Goal: Task Accomplishment & Management: Manage account settings

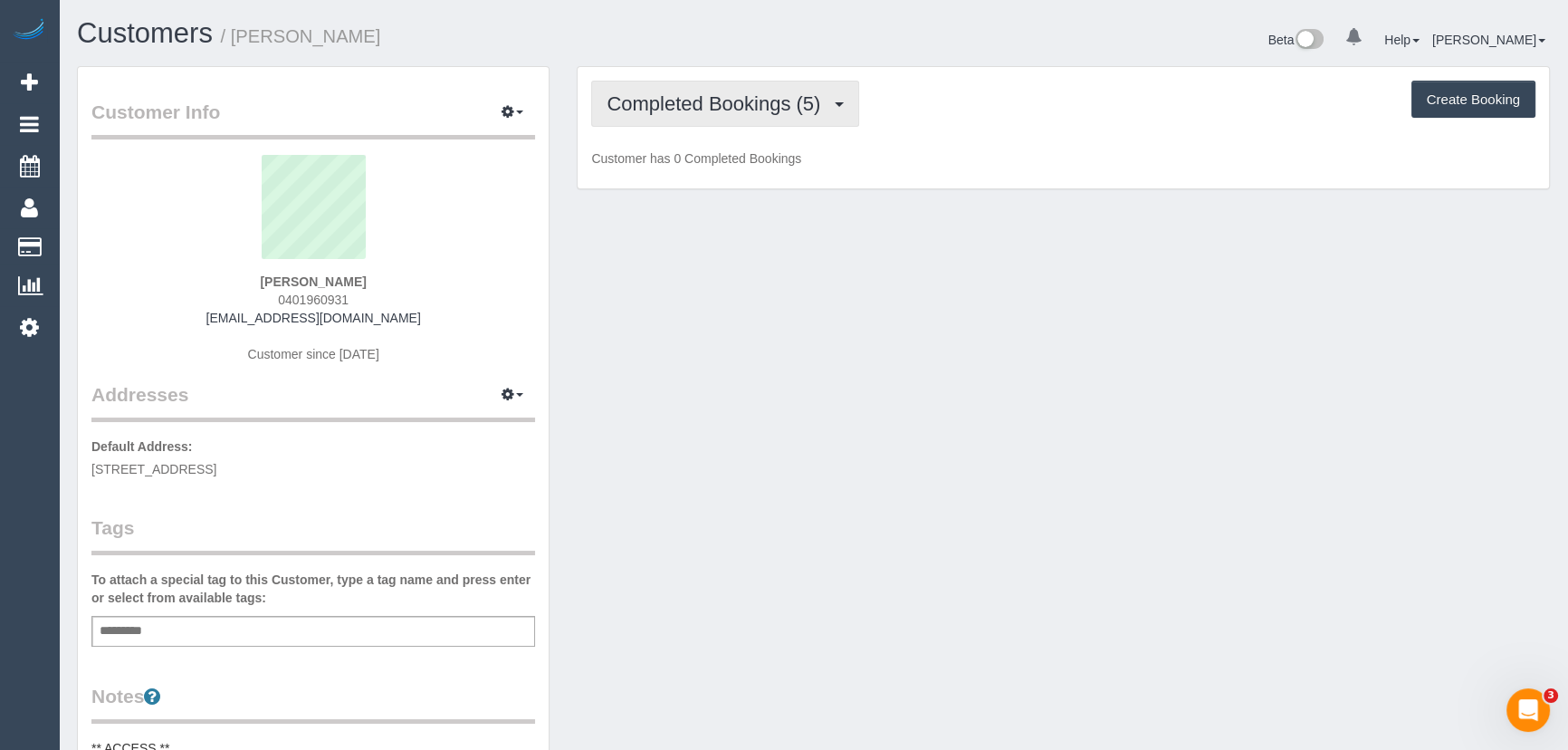
click at [815, 108] on span "Completed Bookings (5)" at bounding box center [718, 104] width 223 height 23
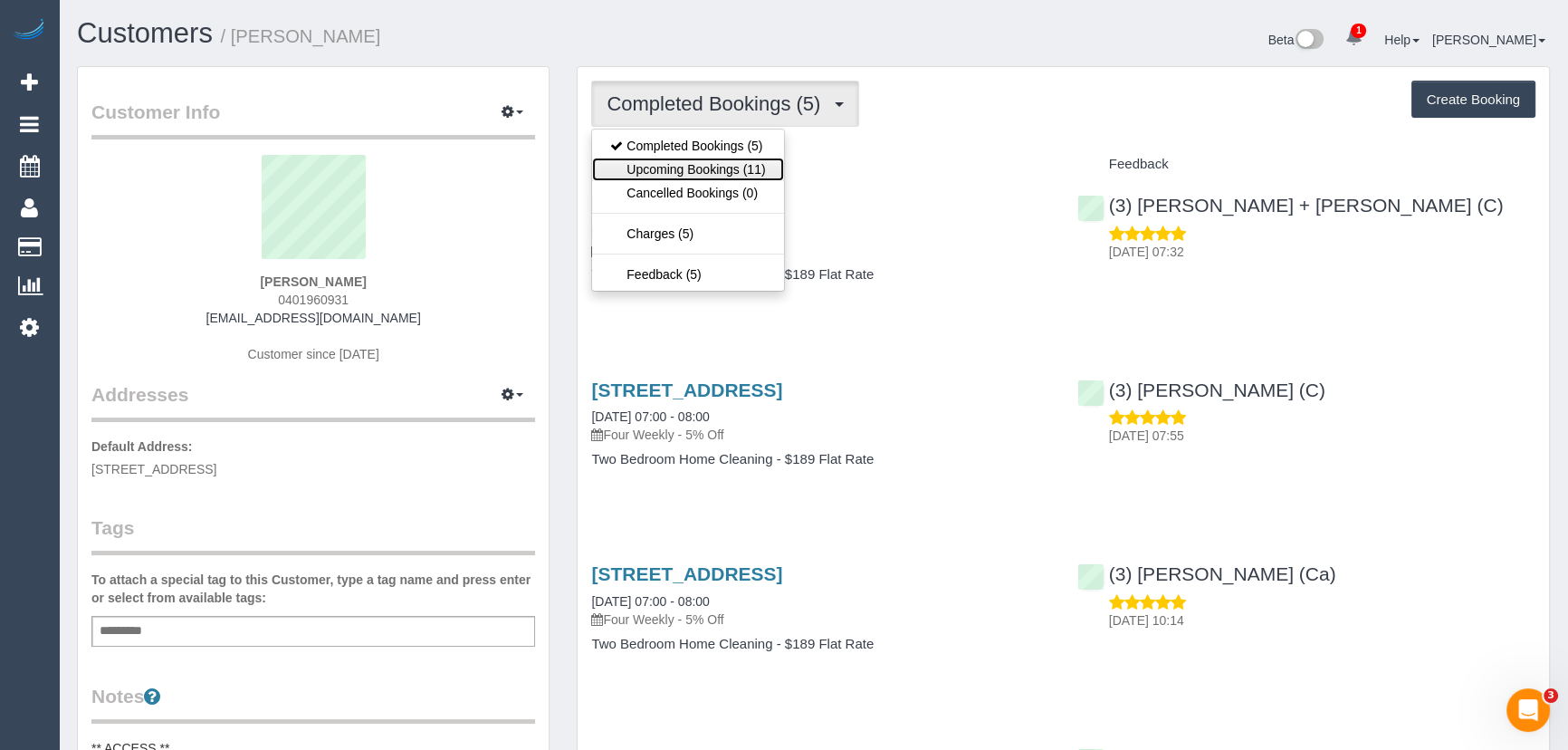
click at [742, 170] on link "Upcoming Bookings (11)" at bounding box center [688, 169] width 191 height 24
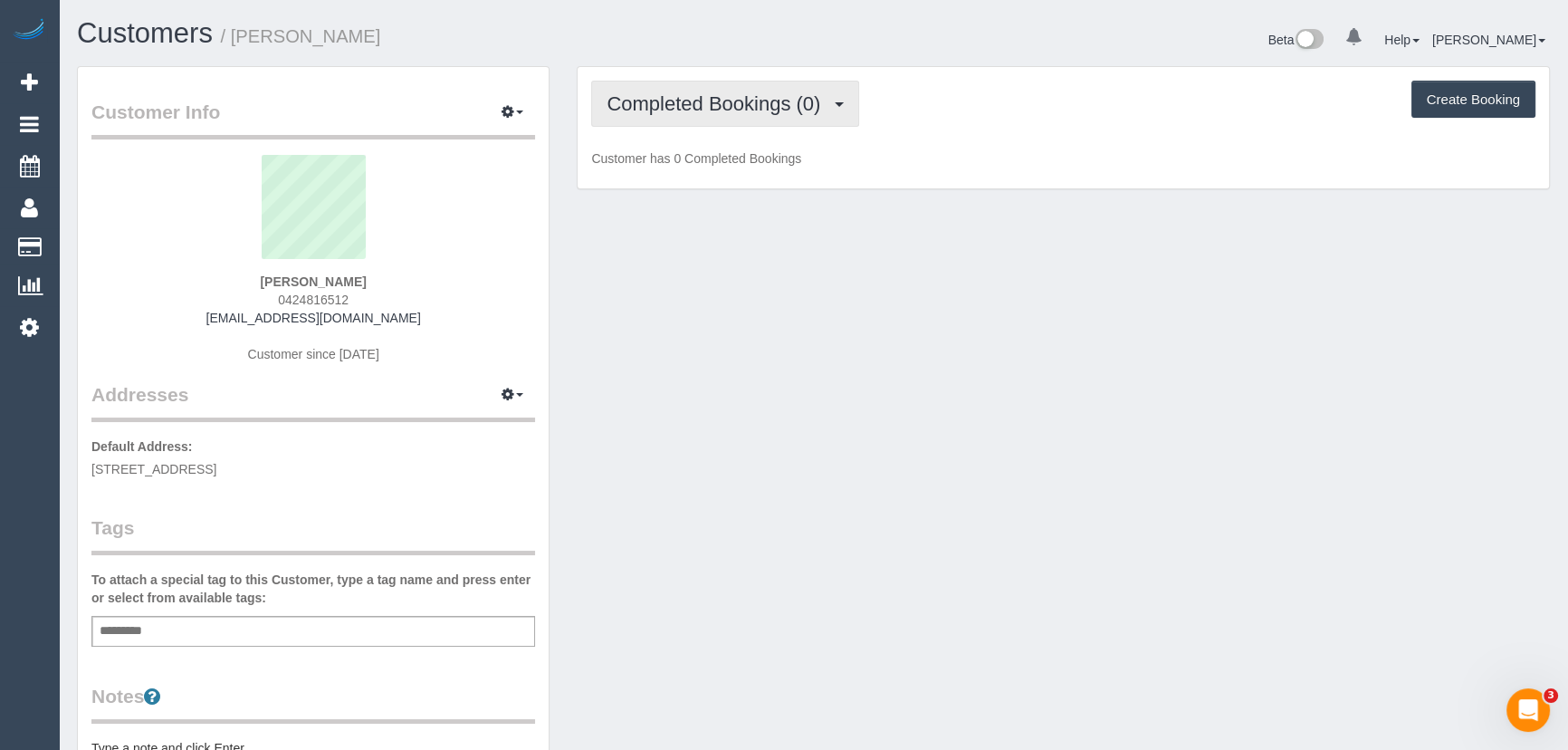
click at [777, 112] on span "Completed Bookings (0)" at bounding box center [718, 104] width 223 height 23
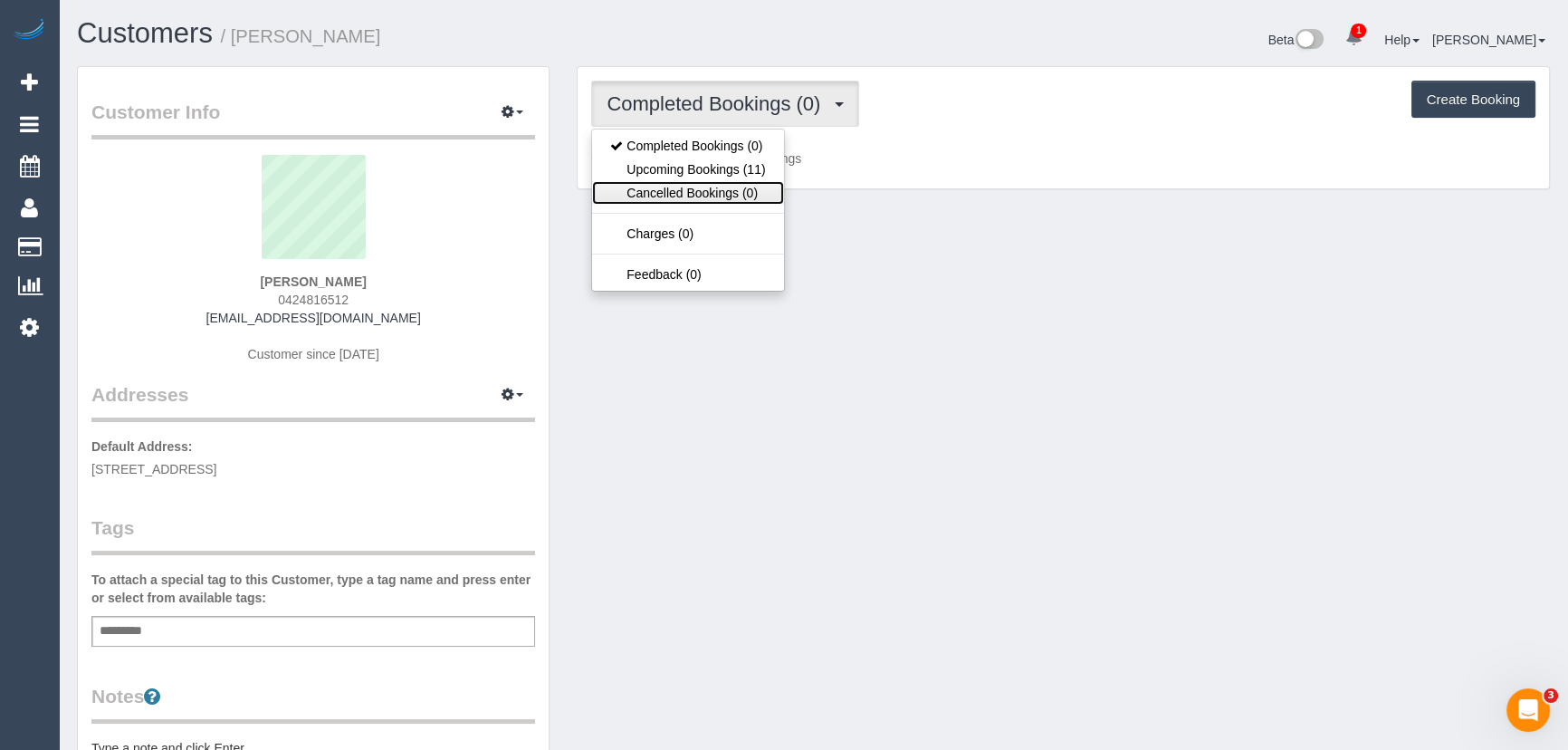
click at [755, 184] on link "Cancelled Bookings (0)" at bounding box center [688, 193] width 191 height 24
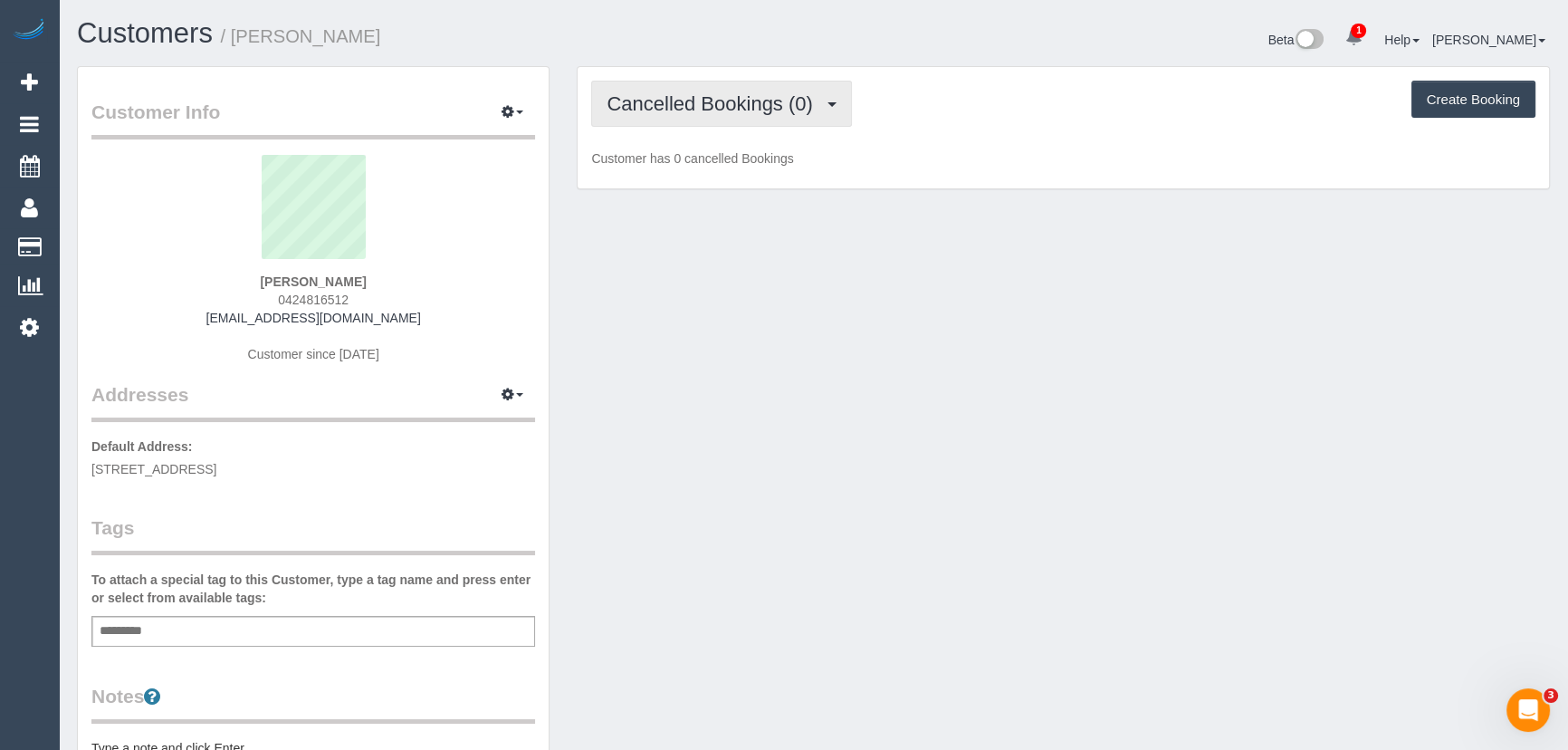
click at [773, 93] on span "Cancelled Bookings (0)" at bounding box center [713, 104] width 215 height 23
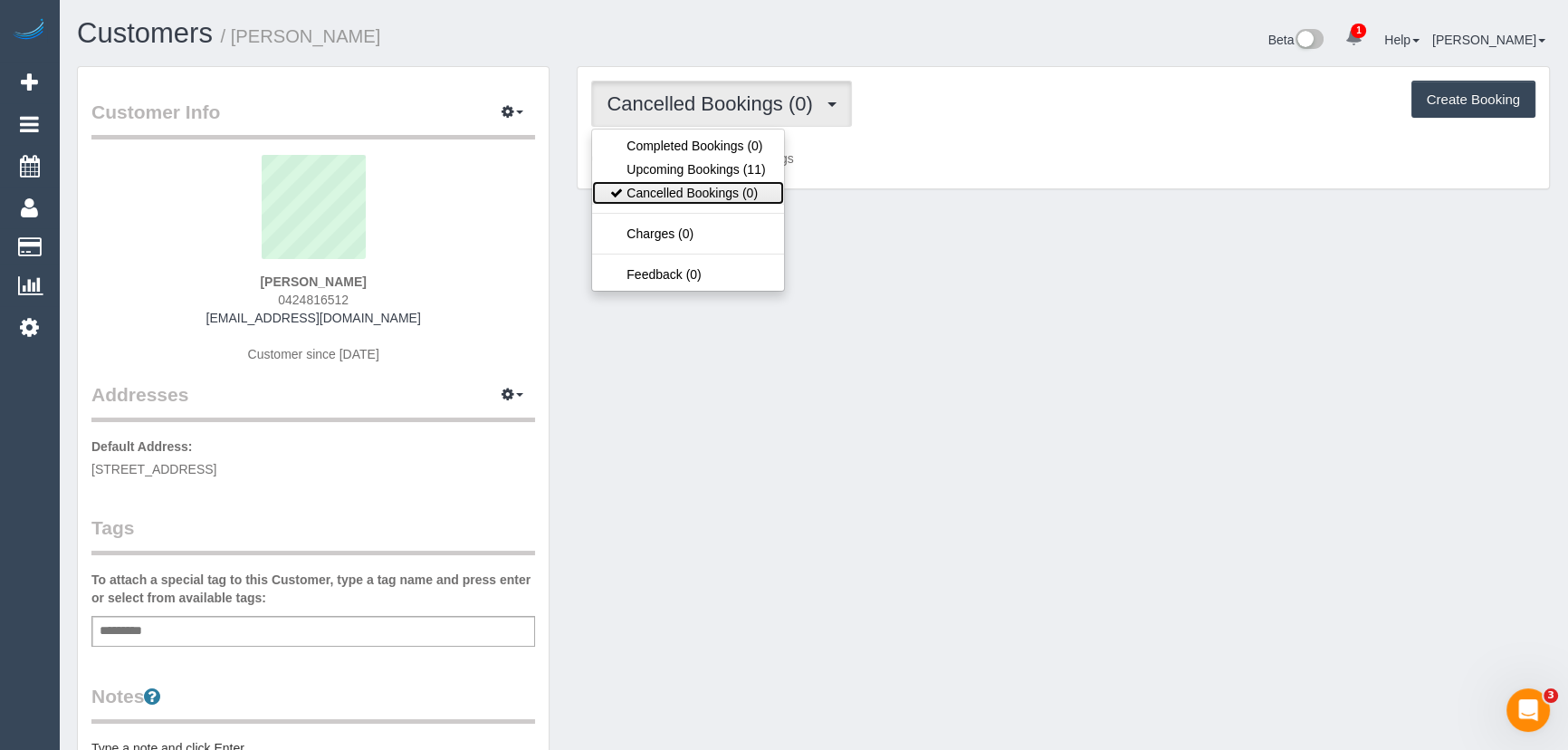
click at [758, 181] on link "Cancelled Bookings (0)" at bounding box center [688, 193] width 191 height 24
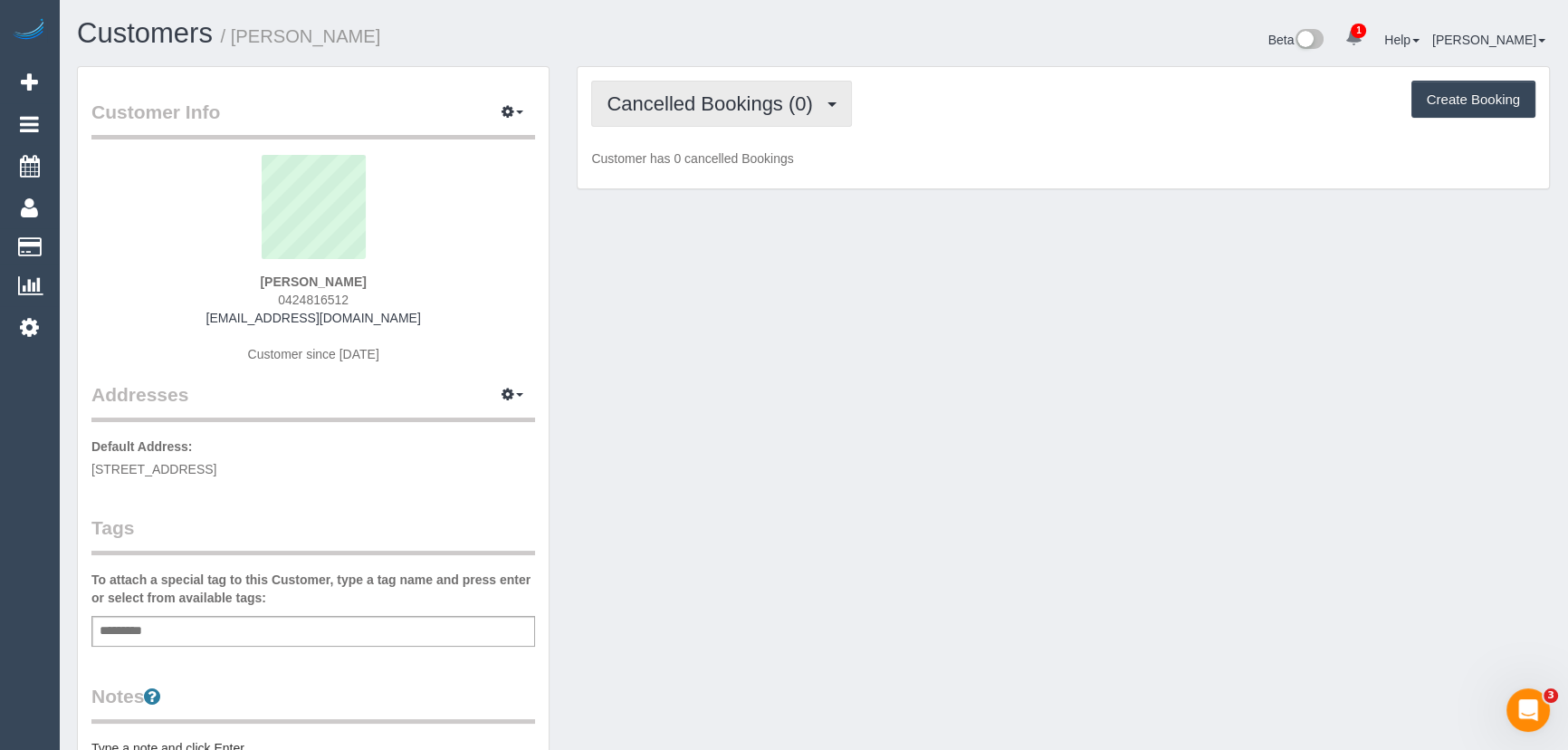
click at [771, 93] on span "Cancelled Bookings (0)" at bounding box center [713, 104] width 215 height 23
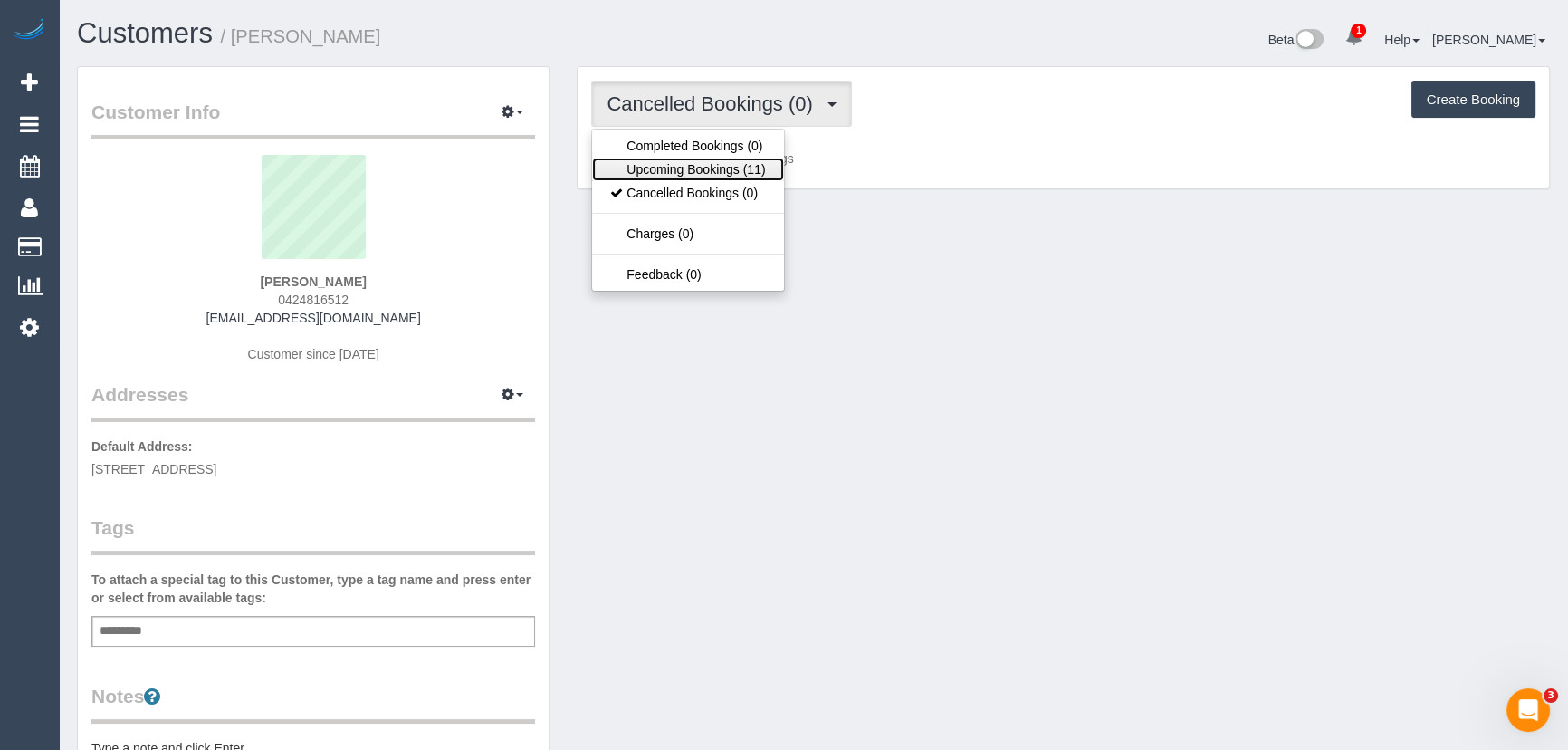
click at [749, 165] on link "Upcoming Bookings (11)" at bounding box center [688, 169] width 191 height 24
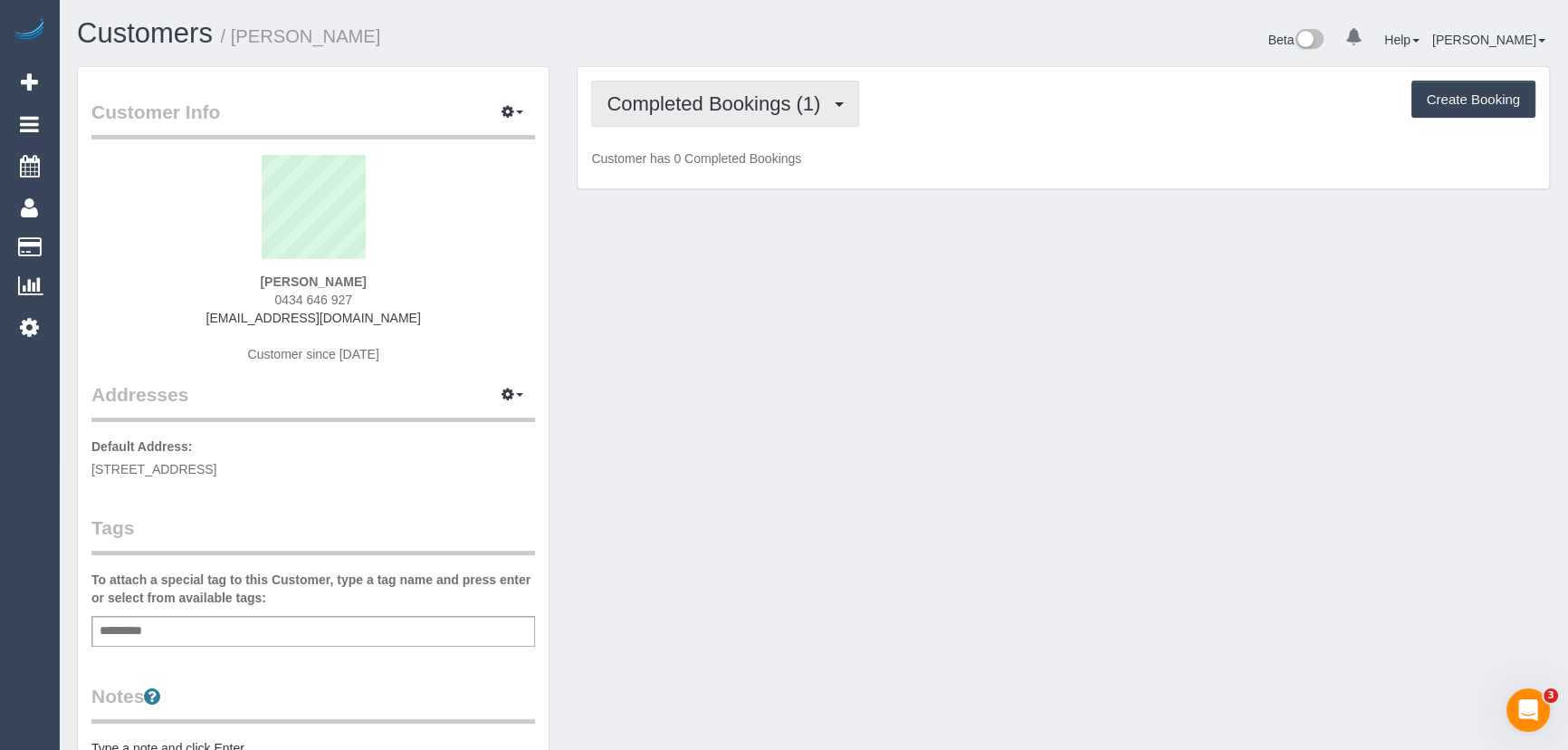
click at [781, 82] on button "Completed Bookings (1)" at bounding box center [725, 103] width 268 height 46
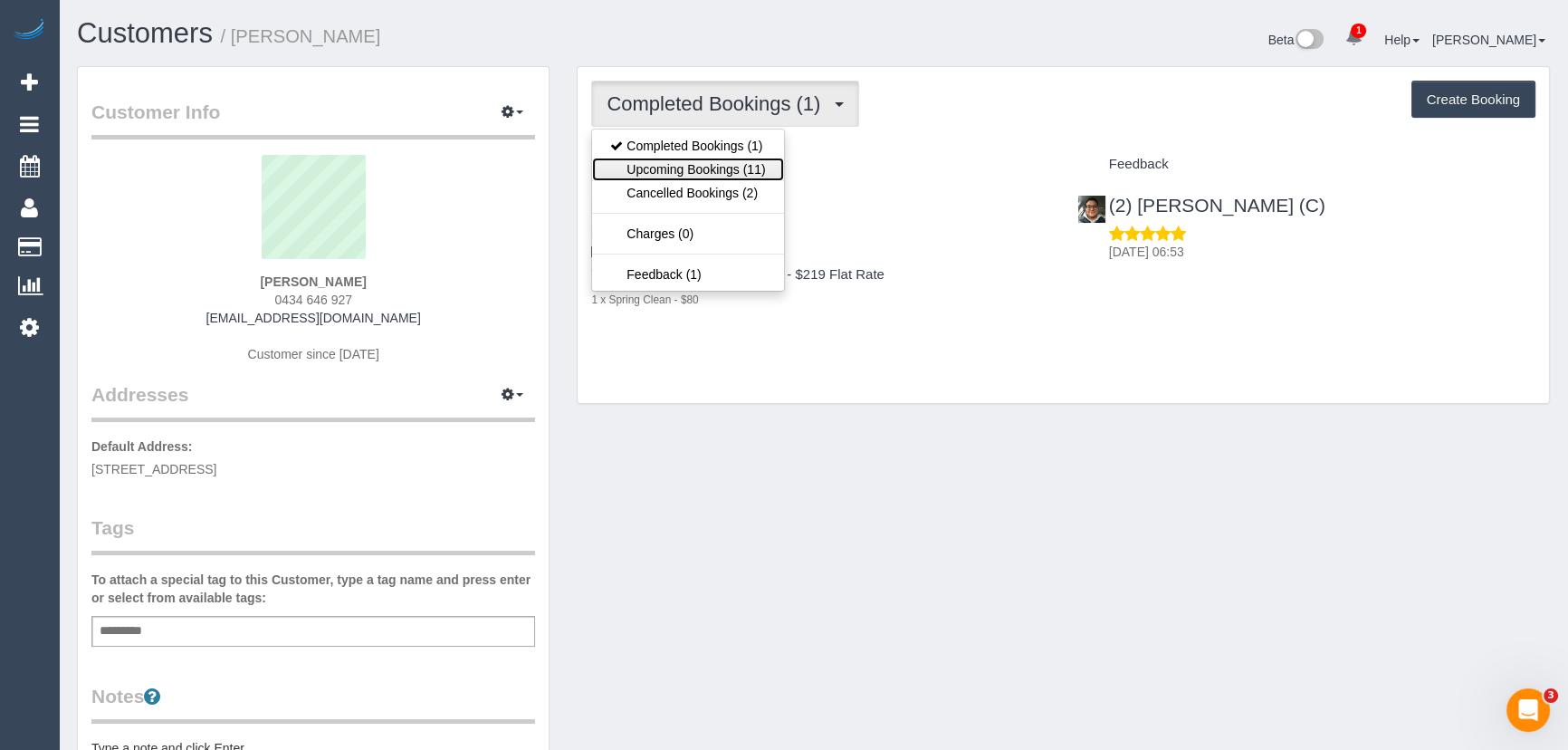
click at [752, 172] on link "Upcoming Bookings (11)" at bounding box center [688, 169] width 191 height 24
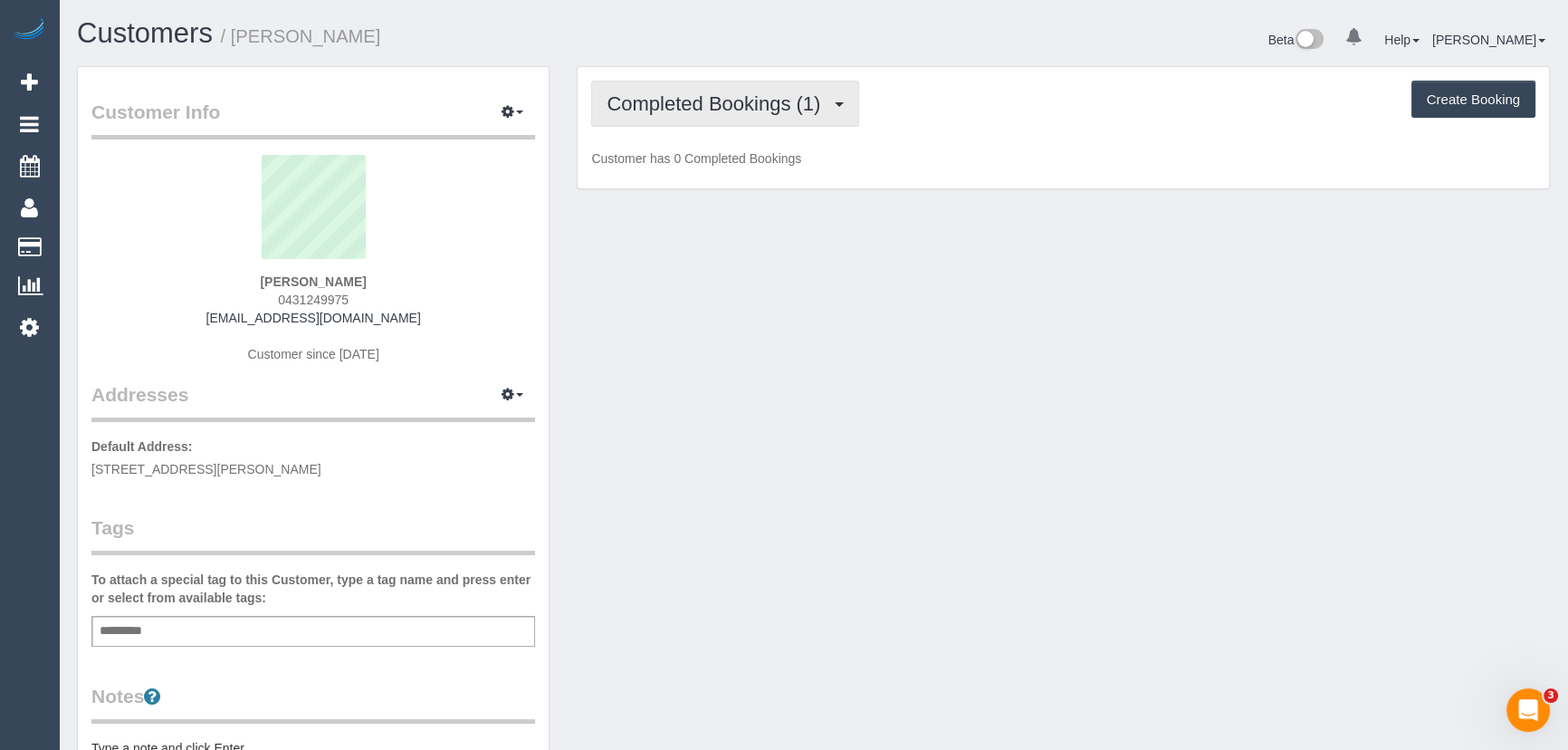
click at [814, 114] on button "Completed Bookings (1)" at bounding box center [725, 103] width 268 height 46
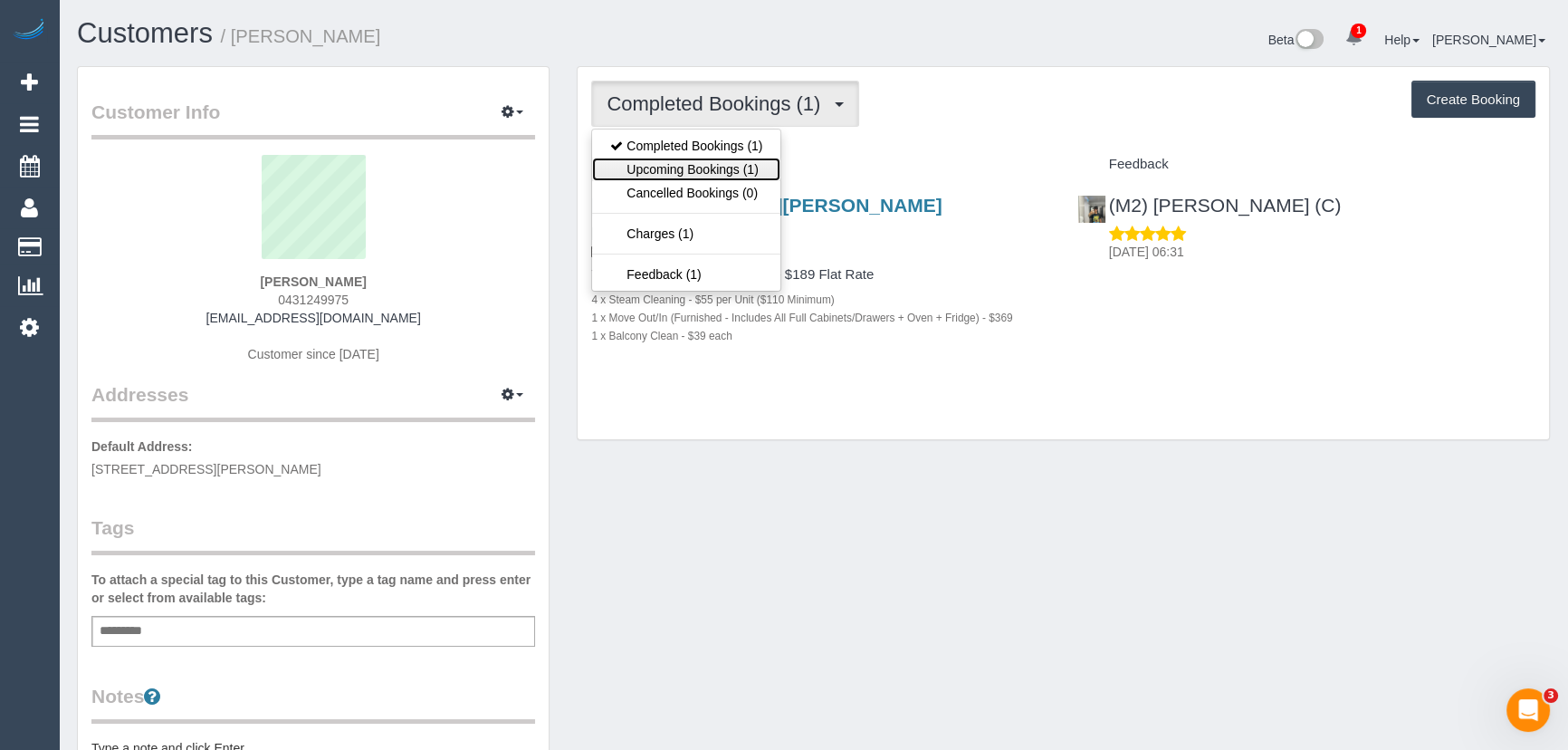
click at [757, 164] on link "Upcoming Bookings (1)" at bounding box center [686, 169] width 188 height 24
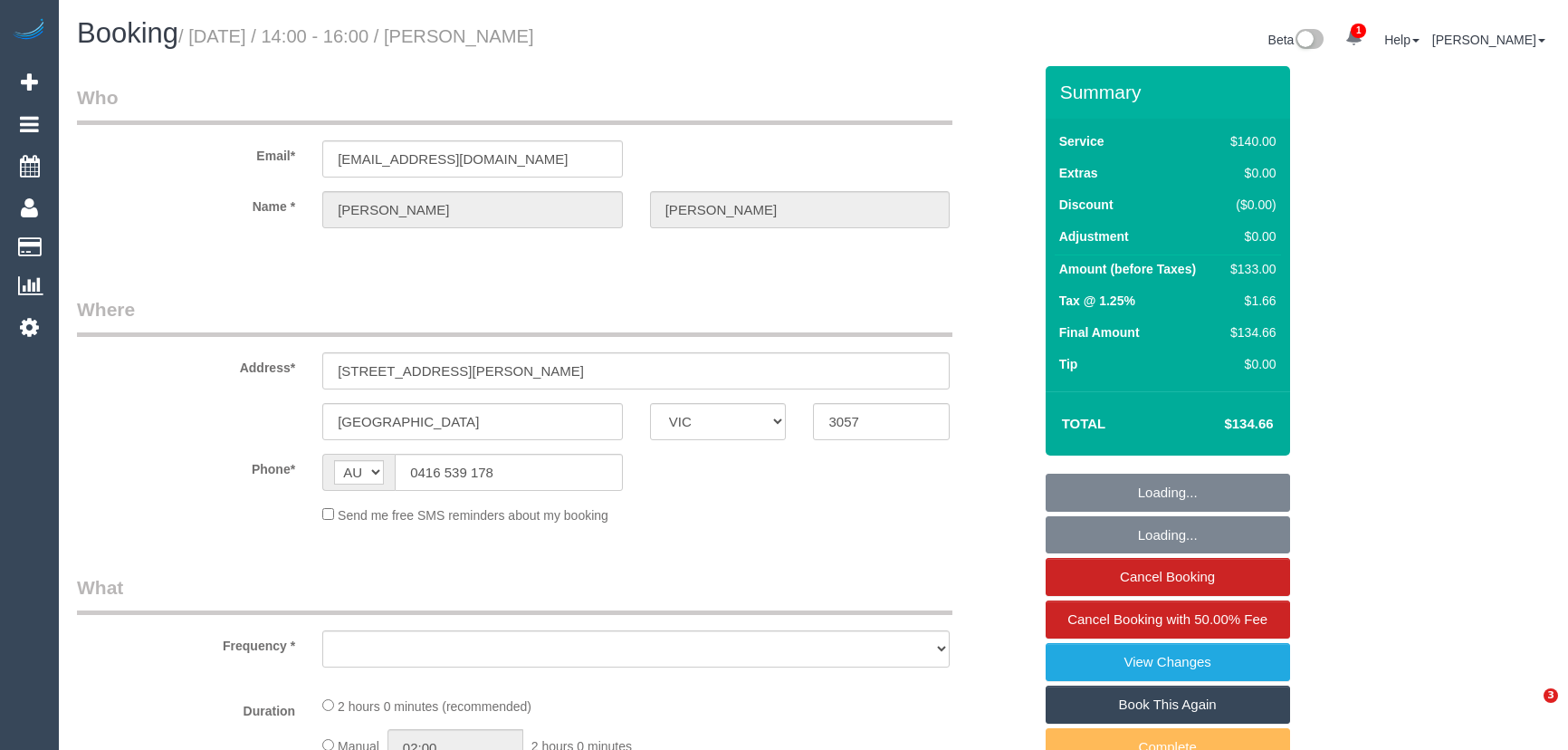
select select "VIC"
select select "string:stripe-pm_1QjTTD2GScqysDRV9DPZ16h7"
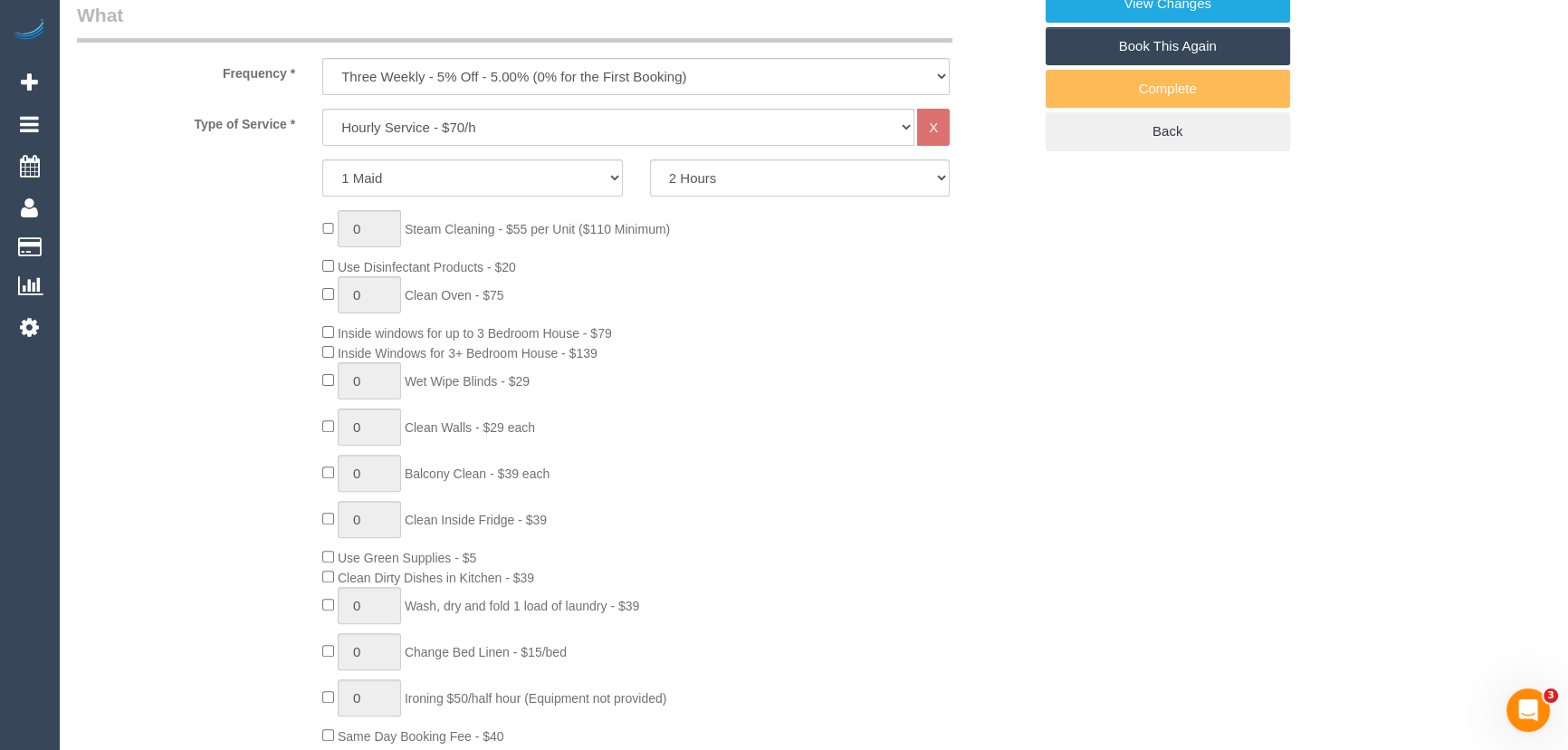
select select "object:749"
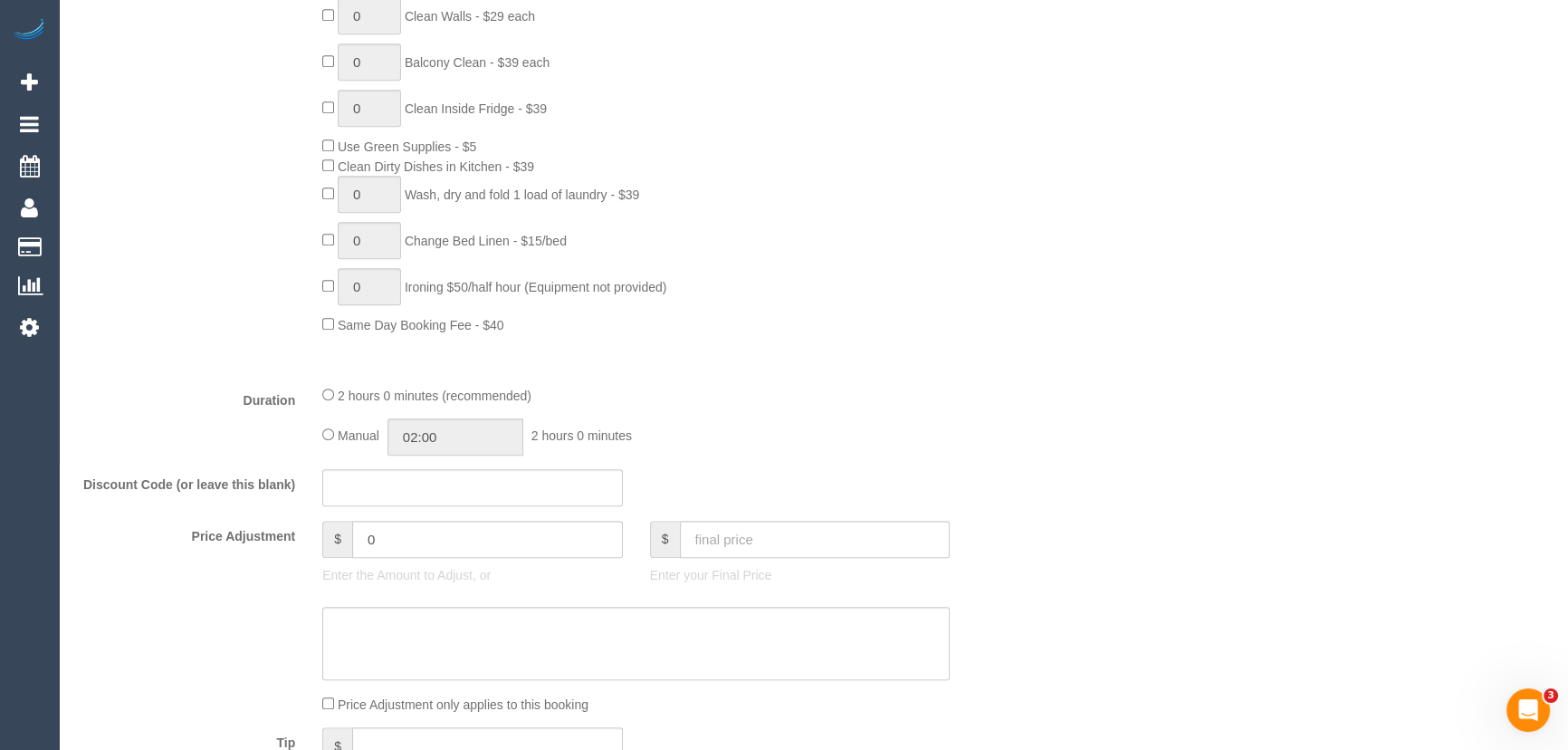
select select "number:27"
select select "number:14"
select select "number:18"
select select "number:25"
select select "number:33"
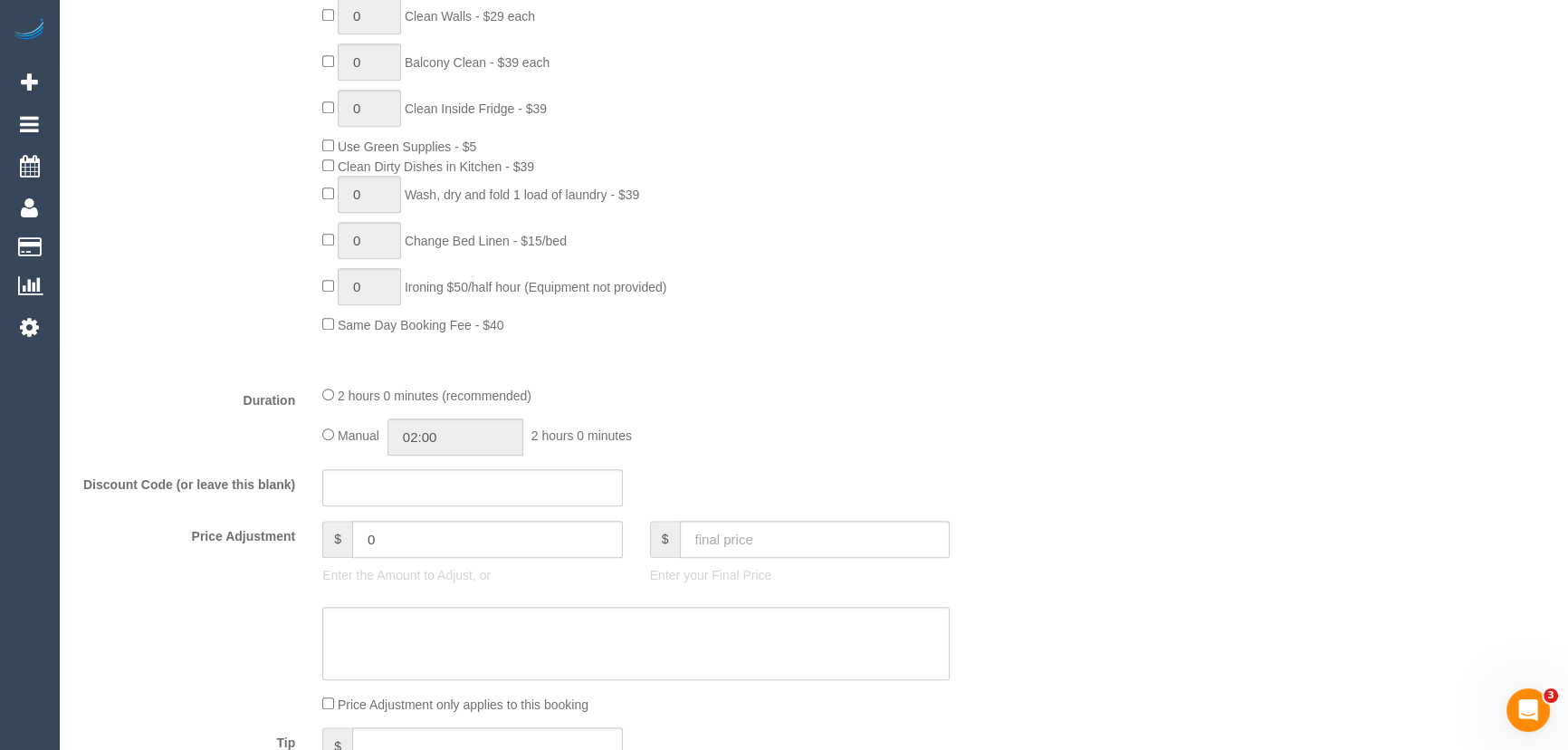
select select "number:12"
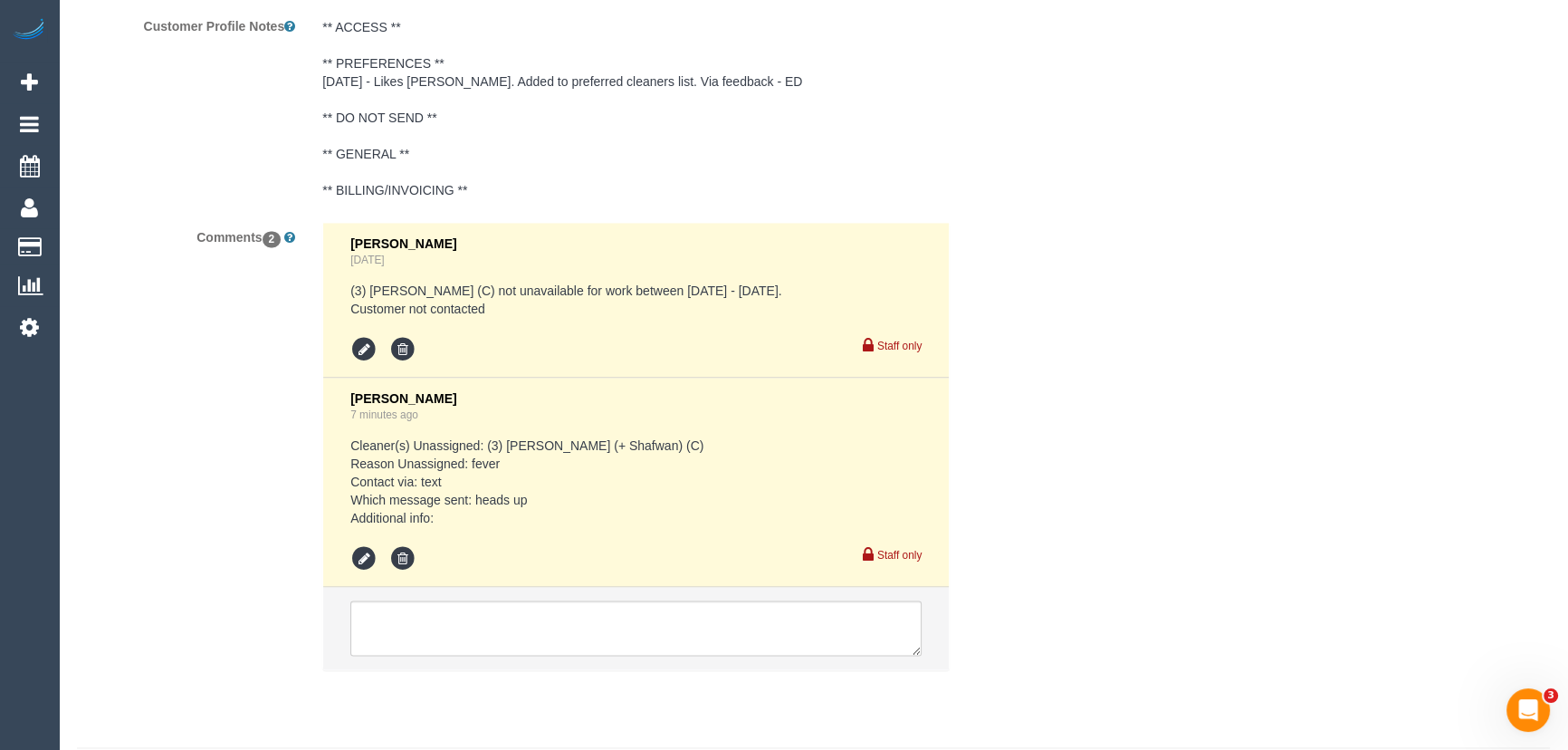
scroll to position [3344, 0]
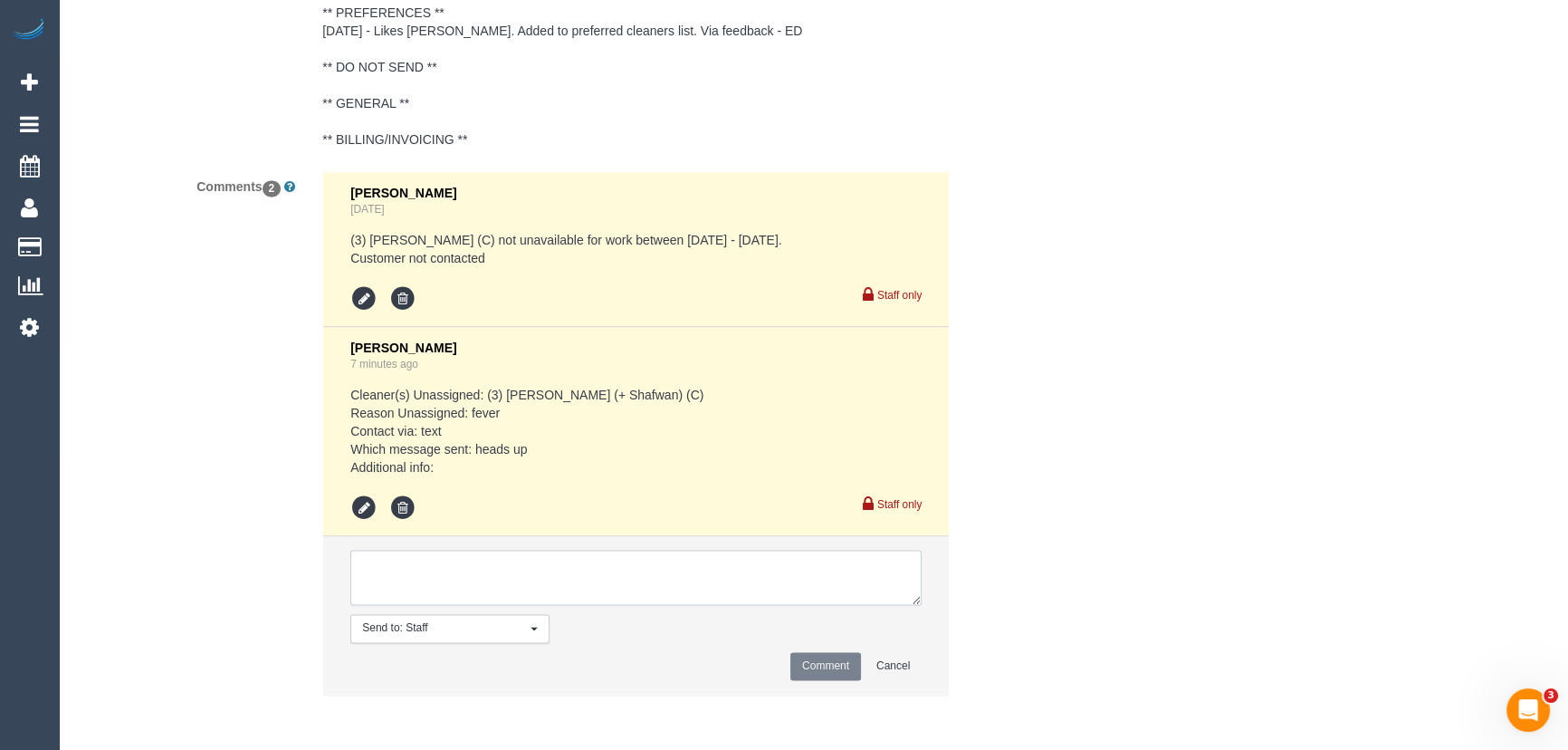
click at [483, 569] on textarea at bounding box center [635, 577] width 571 height 56
type textarea "customer would like to reschedule to next week - via text"
click at [815, 664] on button "Comment" at bounding box center [826, 665] width 71 height 28
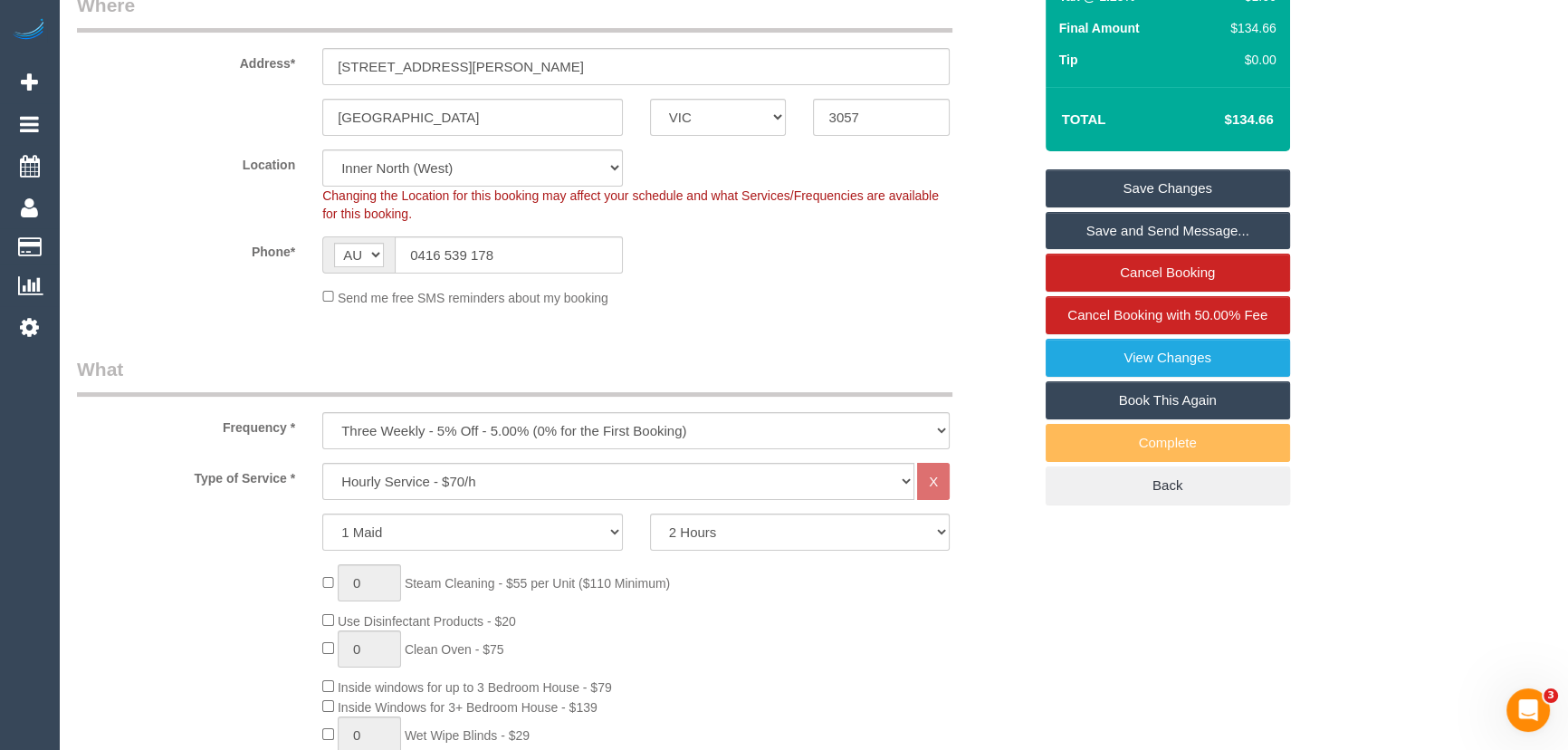
scroll to position [216, 0]
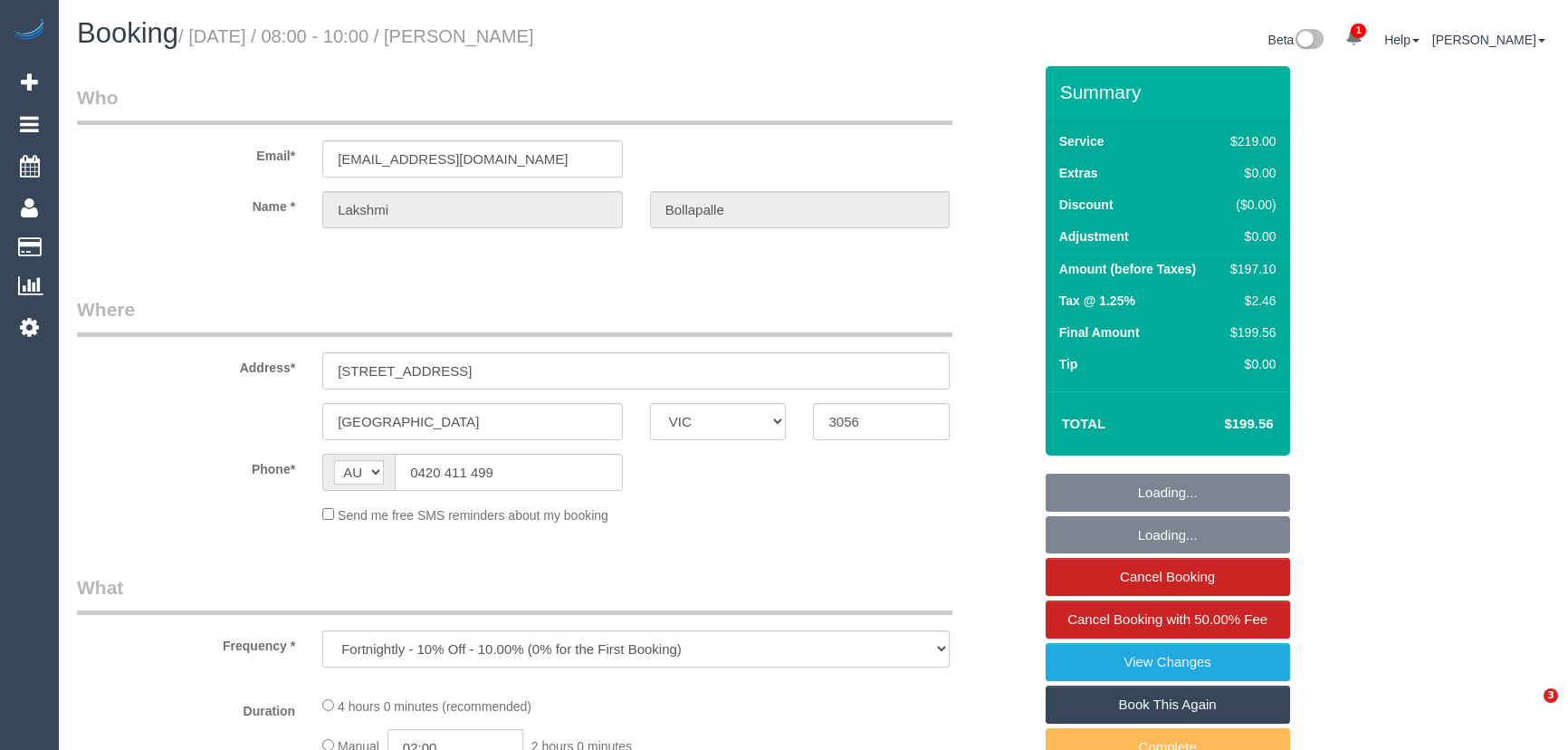
select select "VIC"
select select "string:stripe-pm_1Pgd3a2GScqysDRVYKXQcSX7"
select select "number:29"
select select "number:14"
select select "number:19"
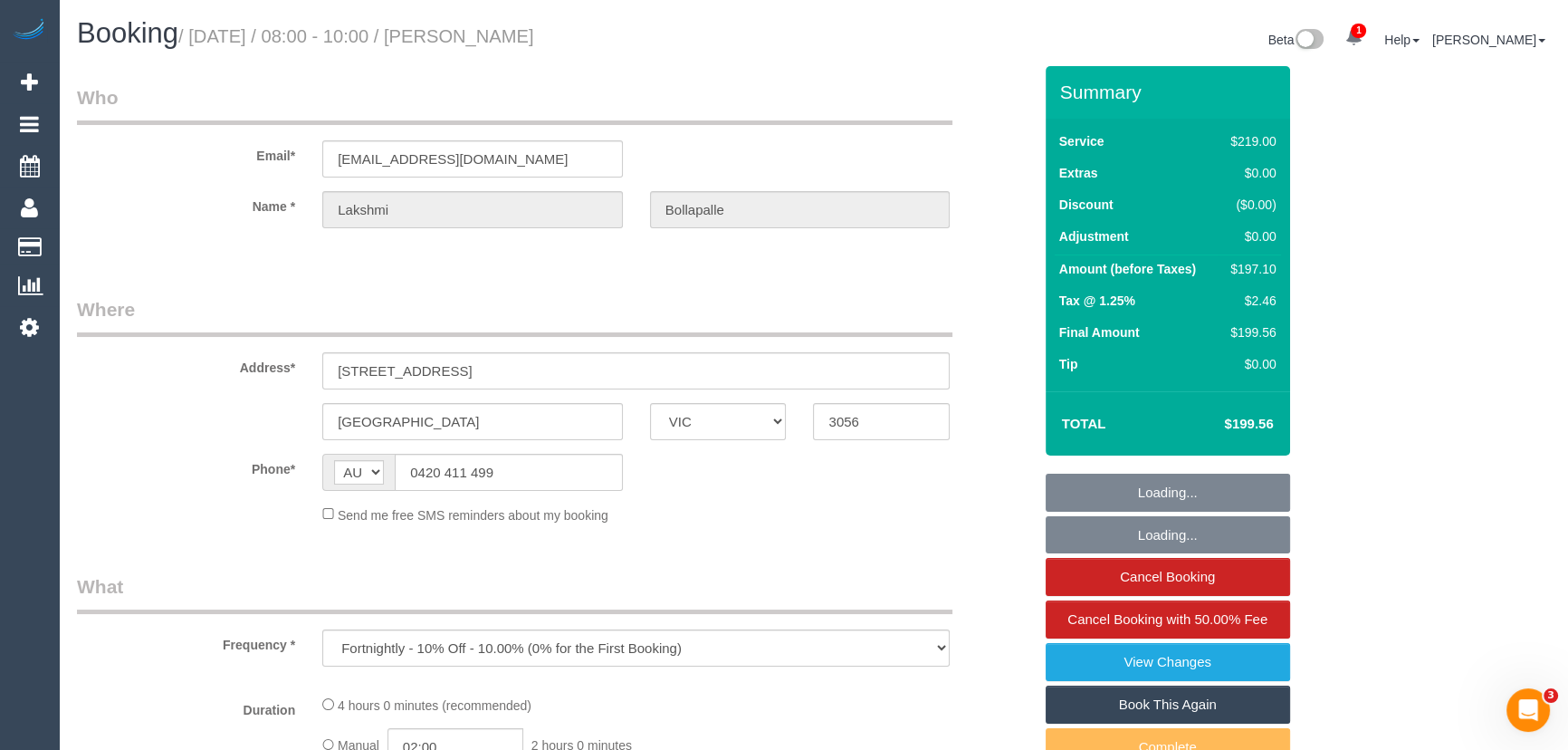
select select "number:24"
select select "number:34"
select select "number:26"
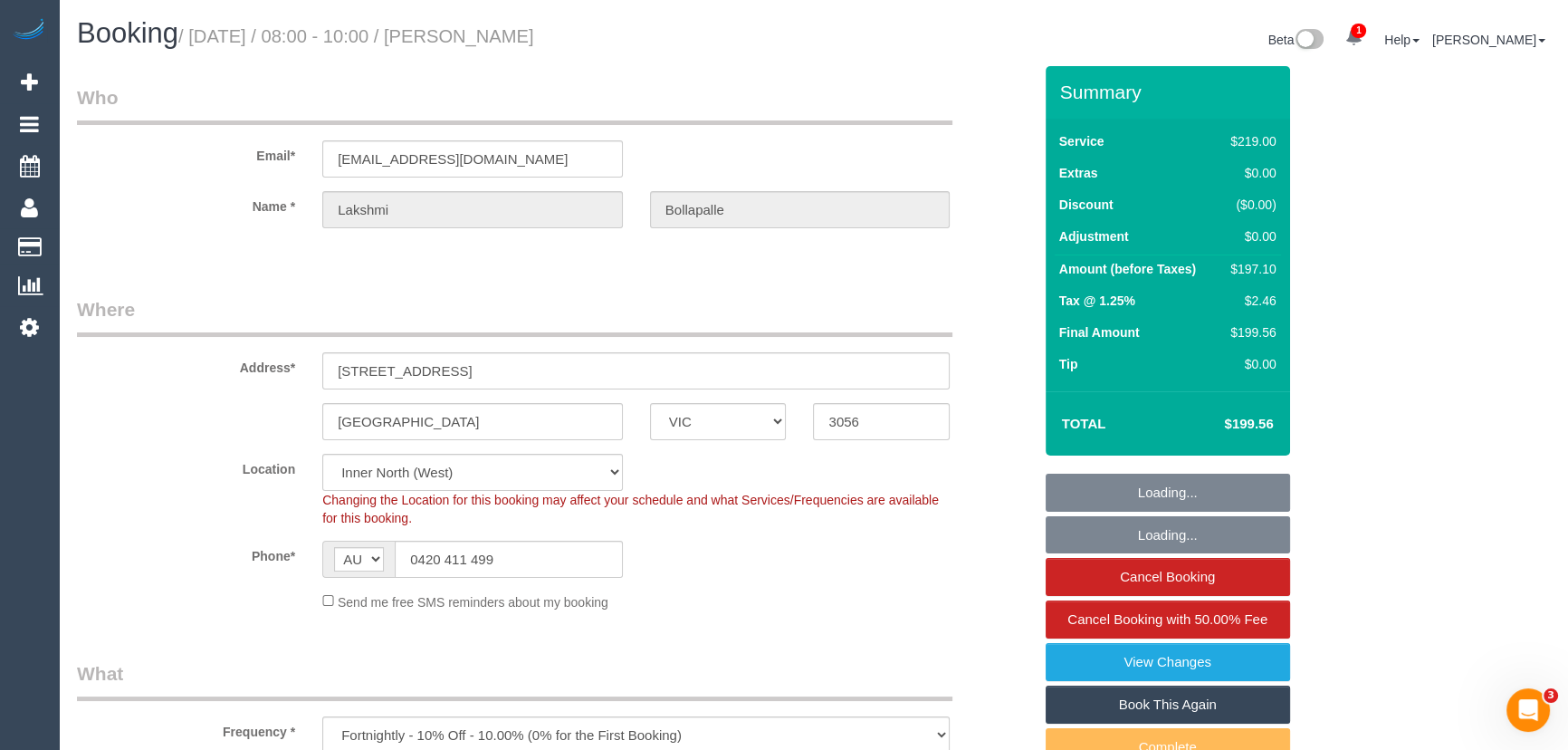
select select "object:1721"
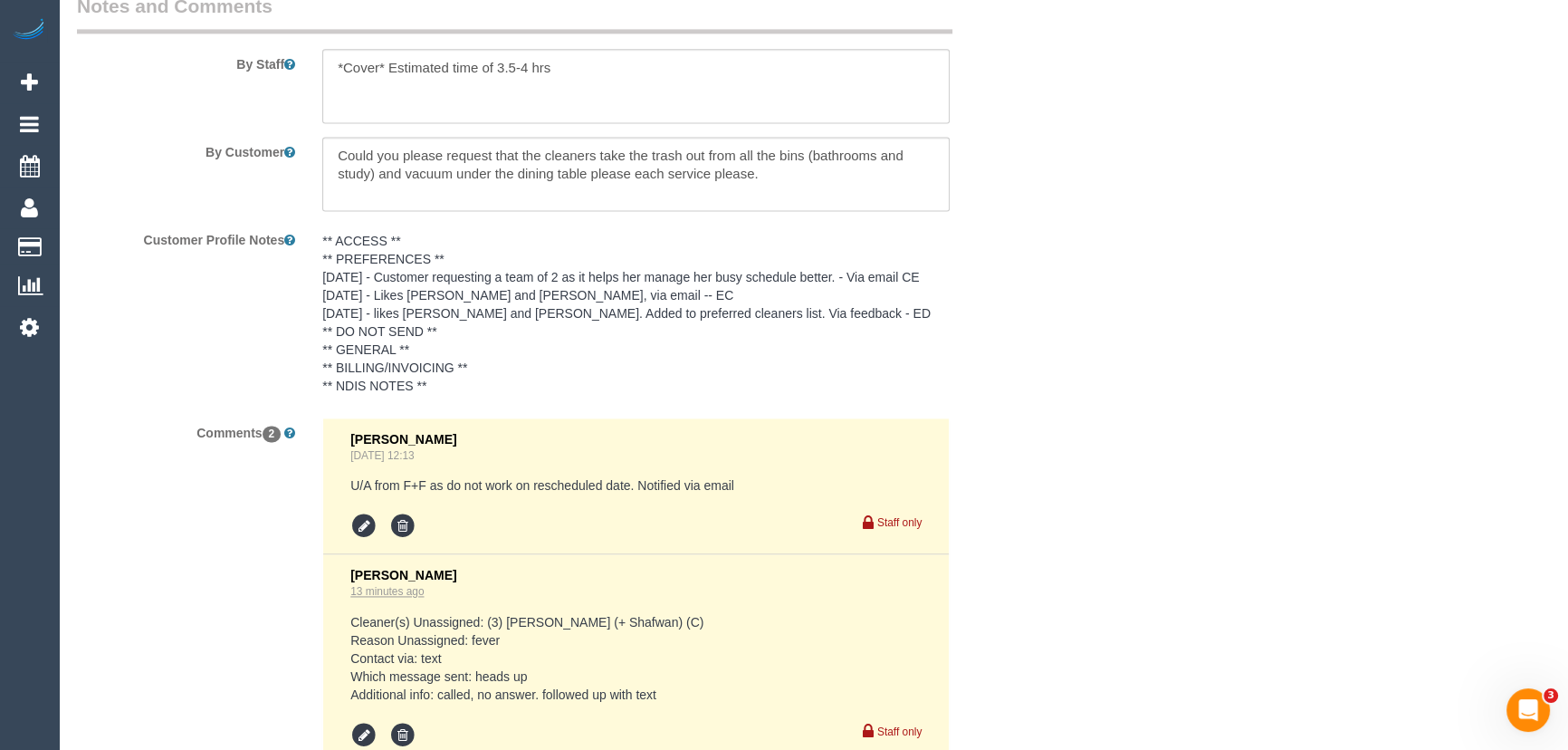
scroll to position [3360, 0]
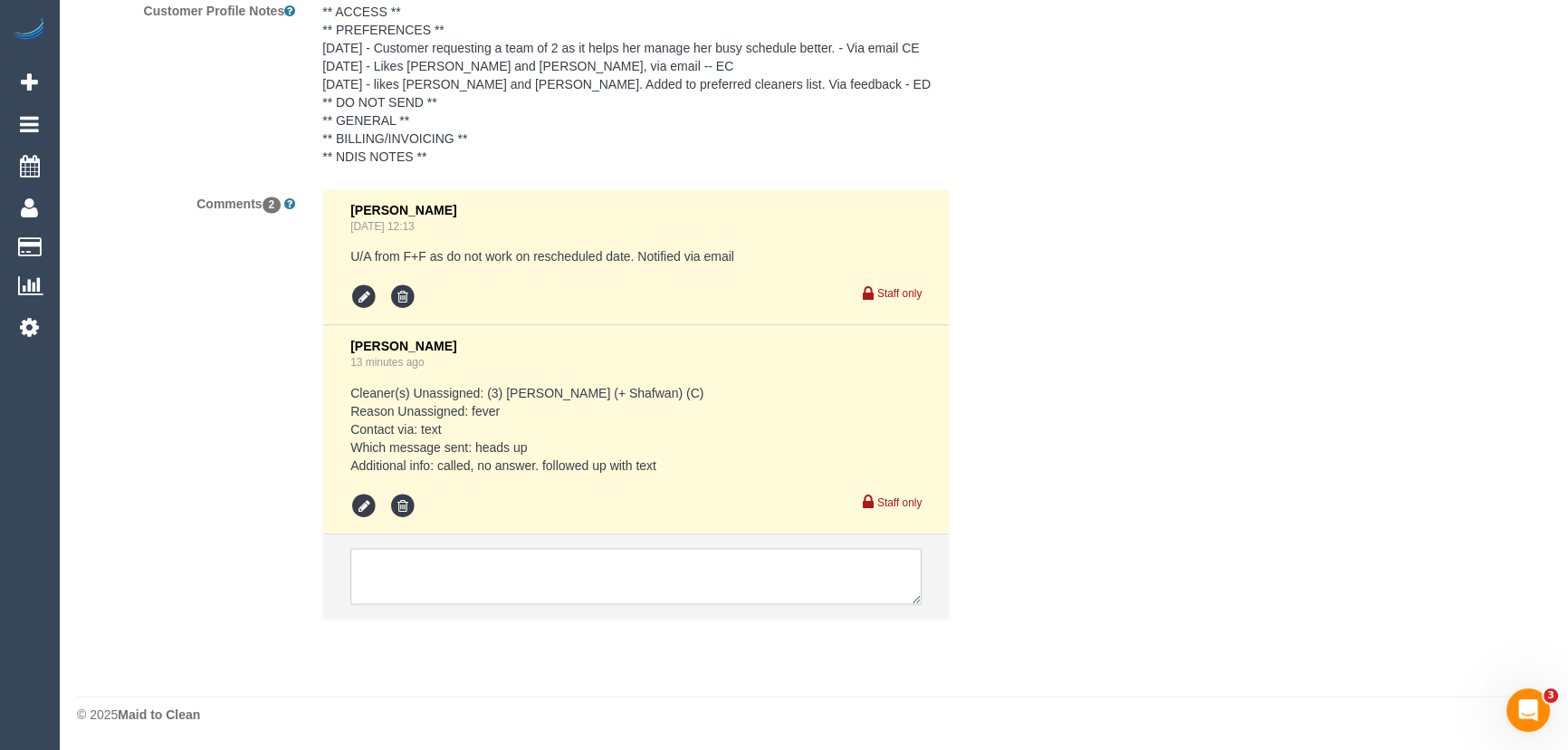
click at [489, 566] on textarea at bounding box center [635, 575] width 571 height 56
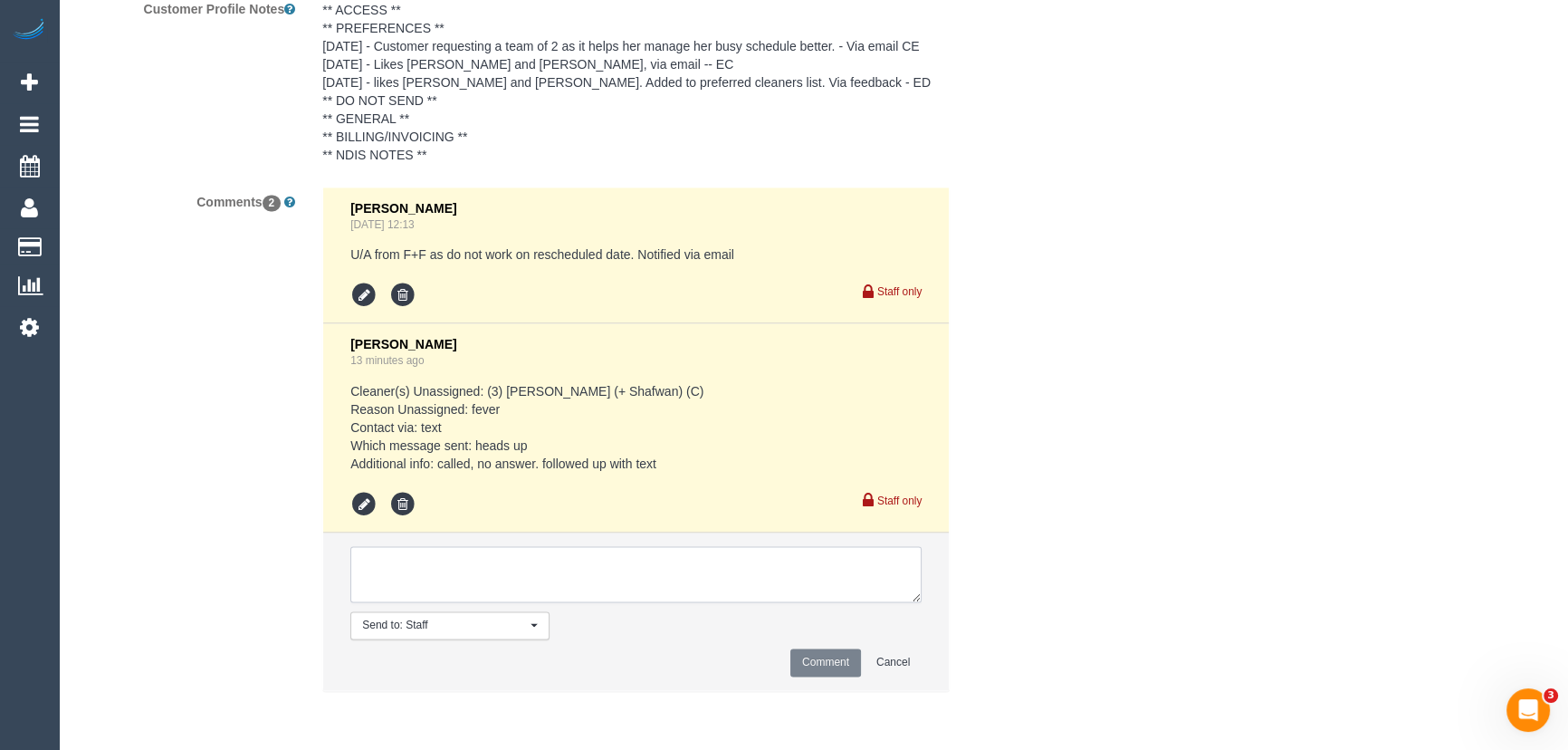
type textarea "c"
type textarea "Customer would like to reschedule to [DATE] AW 8-10am - via text"
click at [840, 663] on button "Comment" at bounding box center [826, 662] width 71 height 28
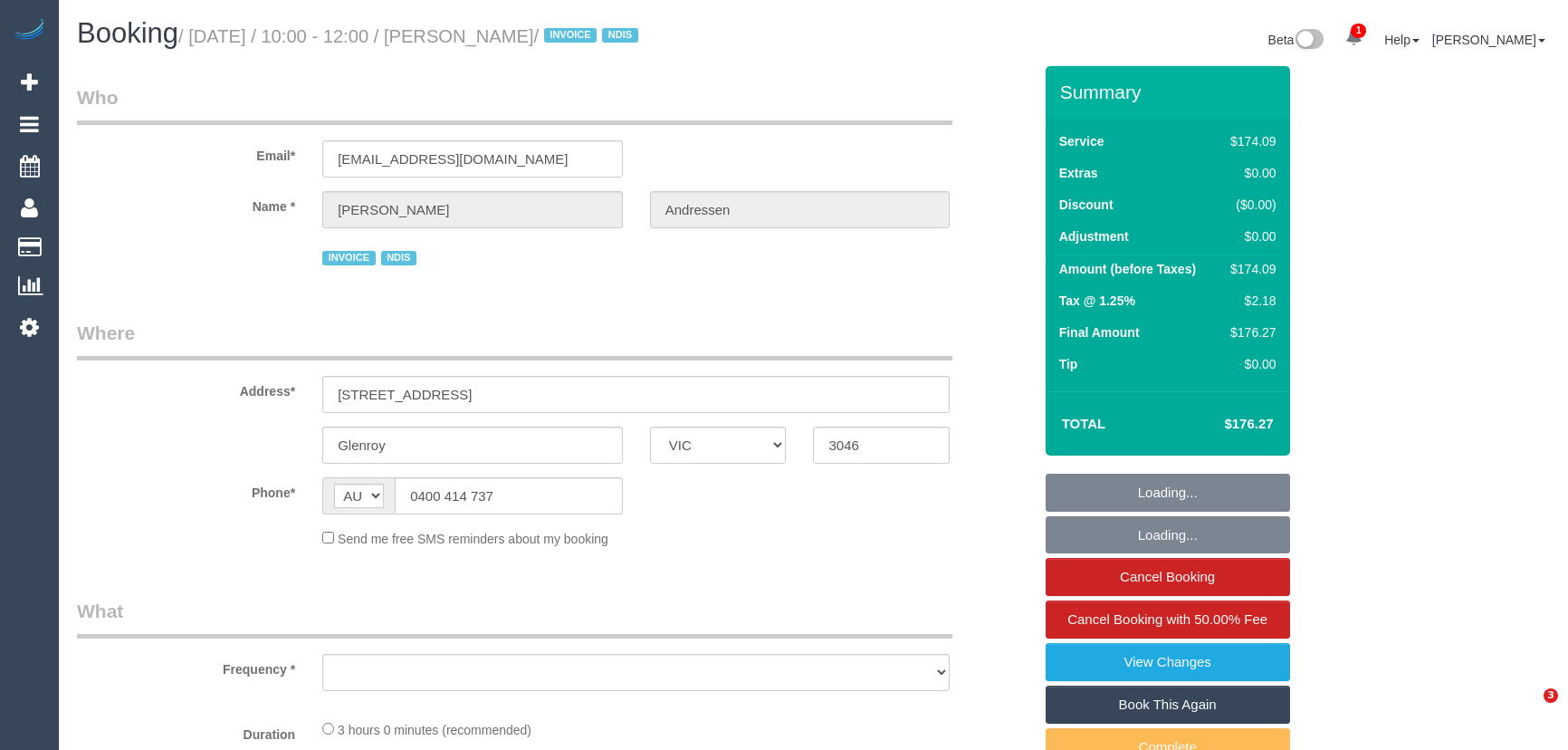
select select "VIC"
select select "object:532"
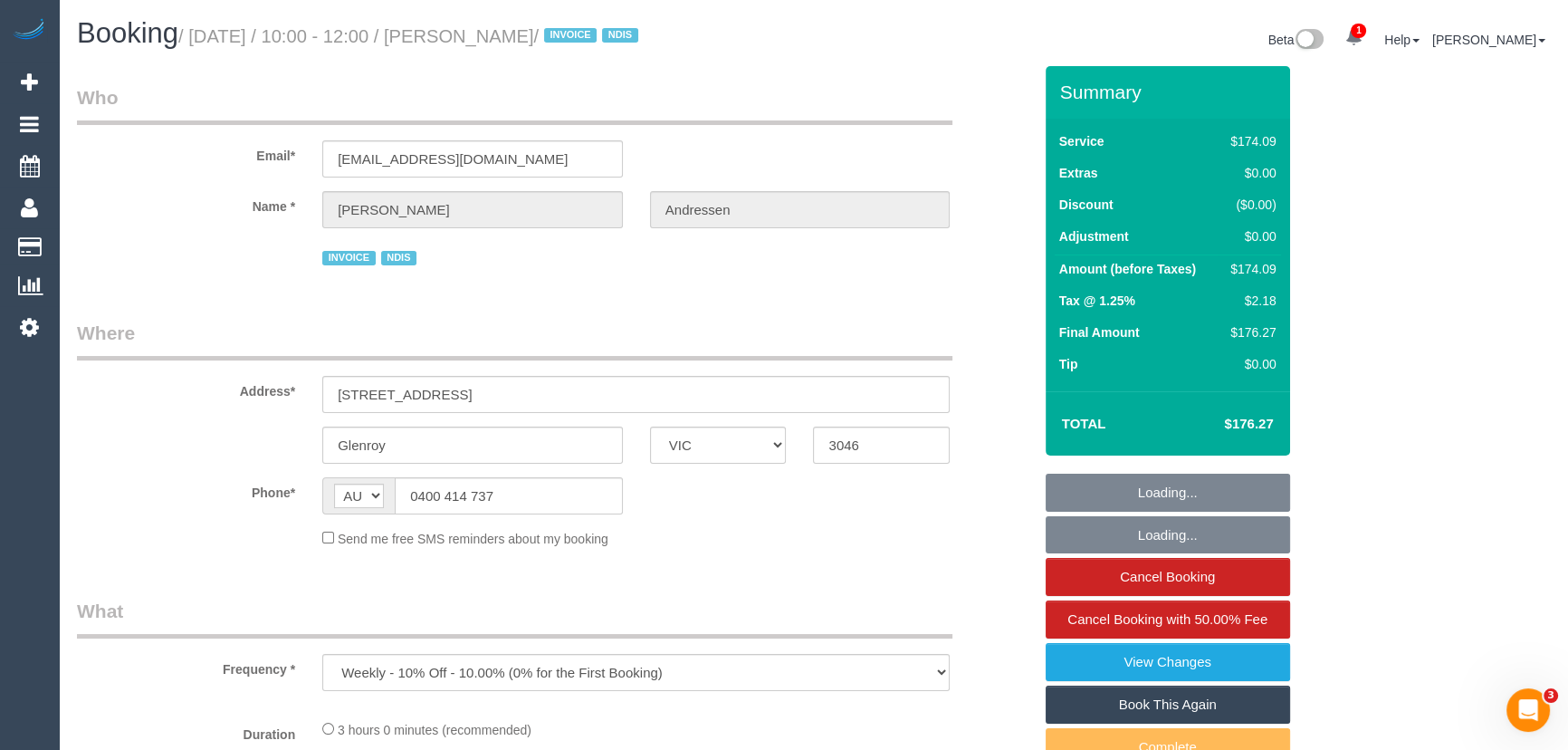
select select "number:29"
select select "number:14"
select select "number:18"
select select "number:25"
select select "number:33"
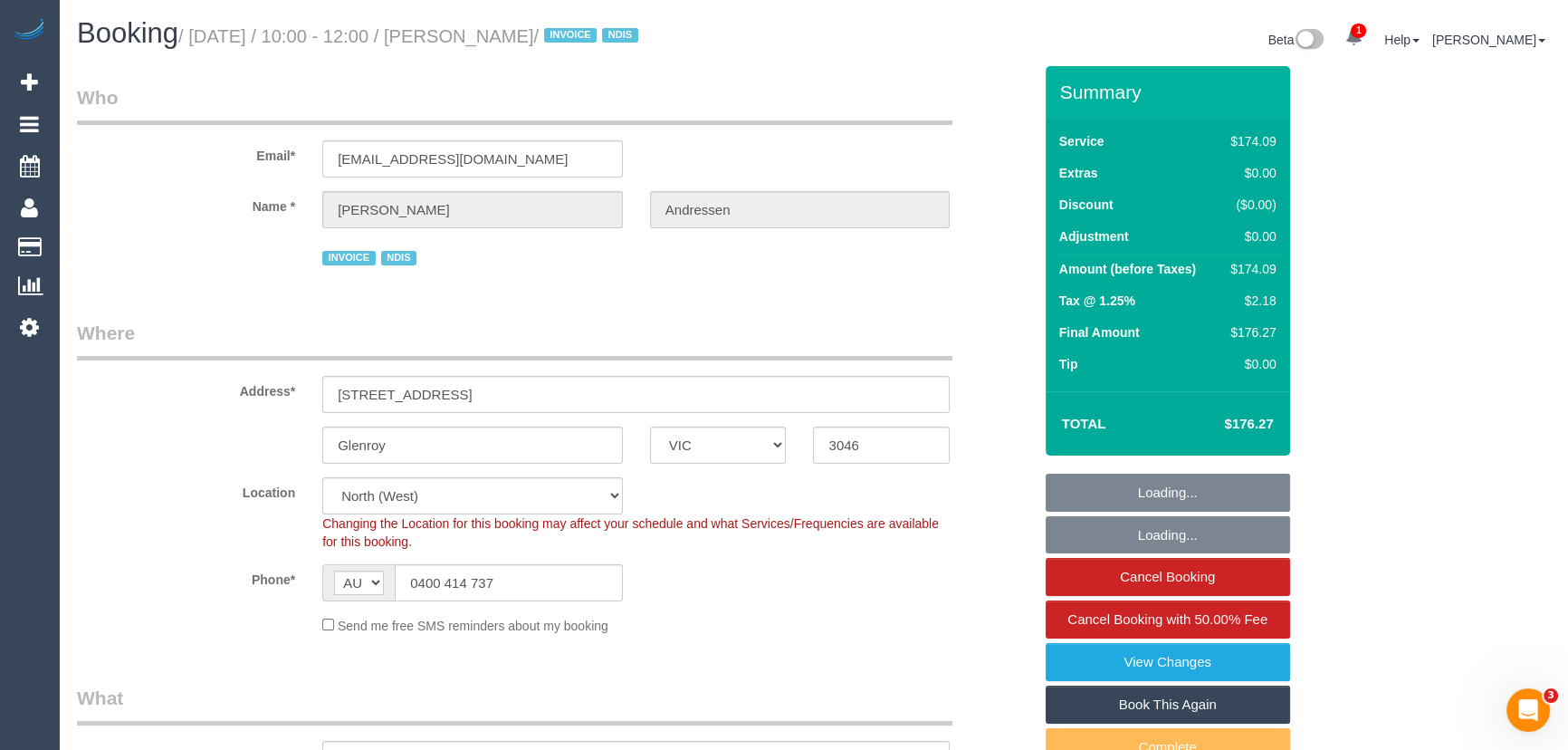
select select "180"
select select "object:1510"
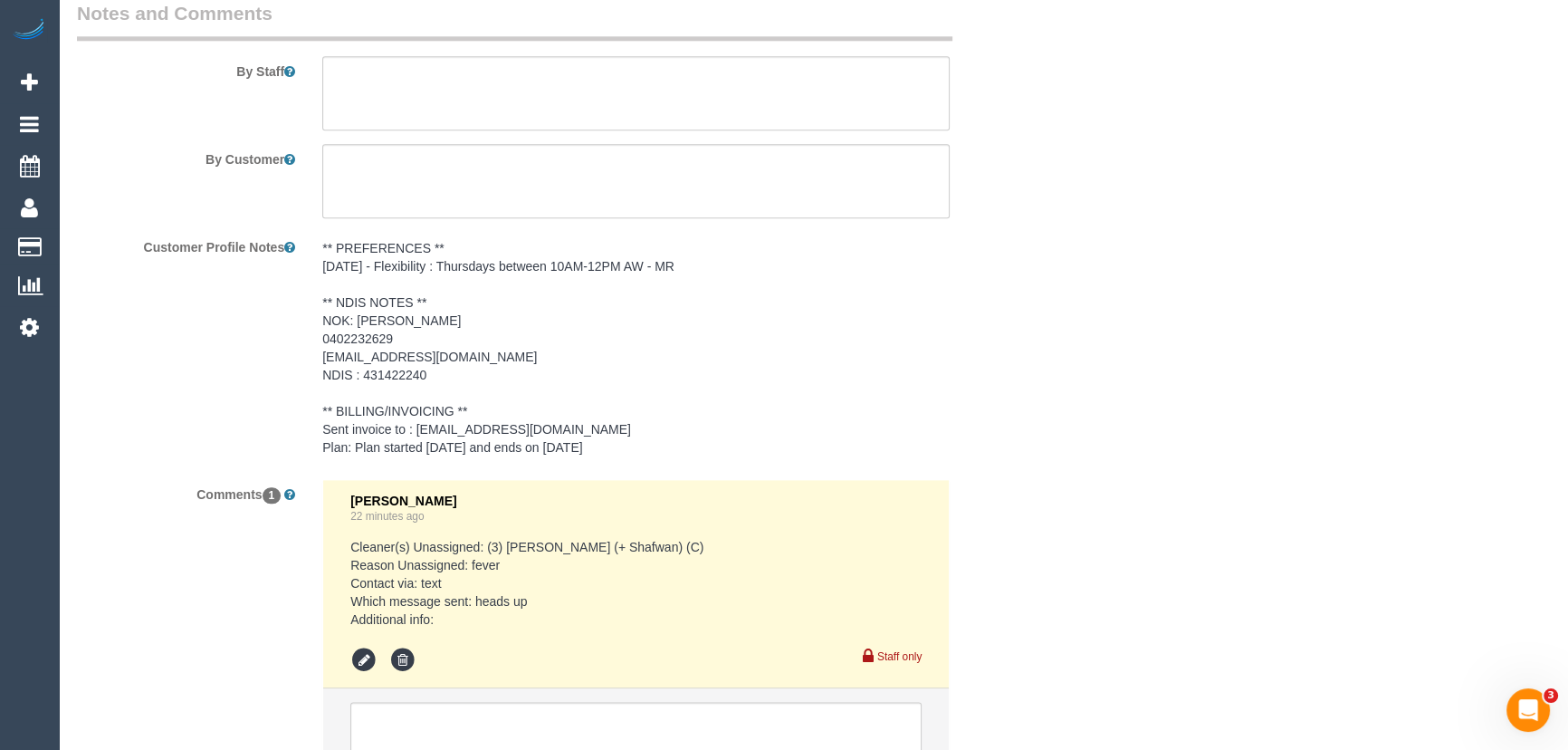
scroll to position [2714, 0]
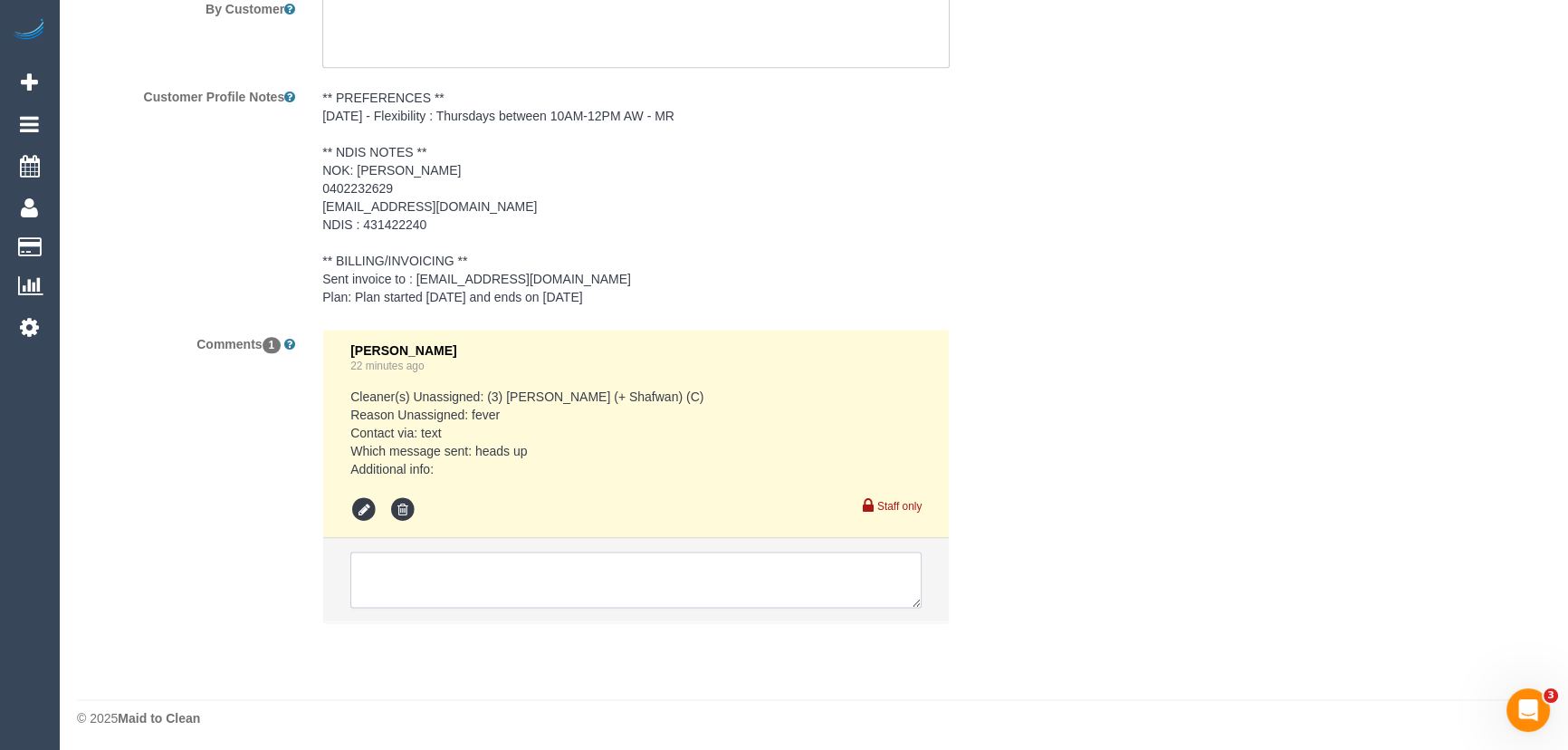
click at [431, 561] on textarea at bounding box center [635, 579] width 571 height 56
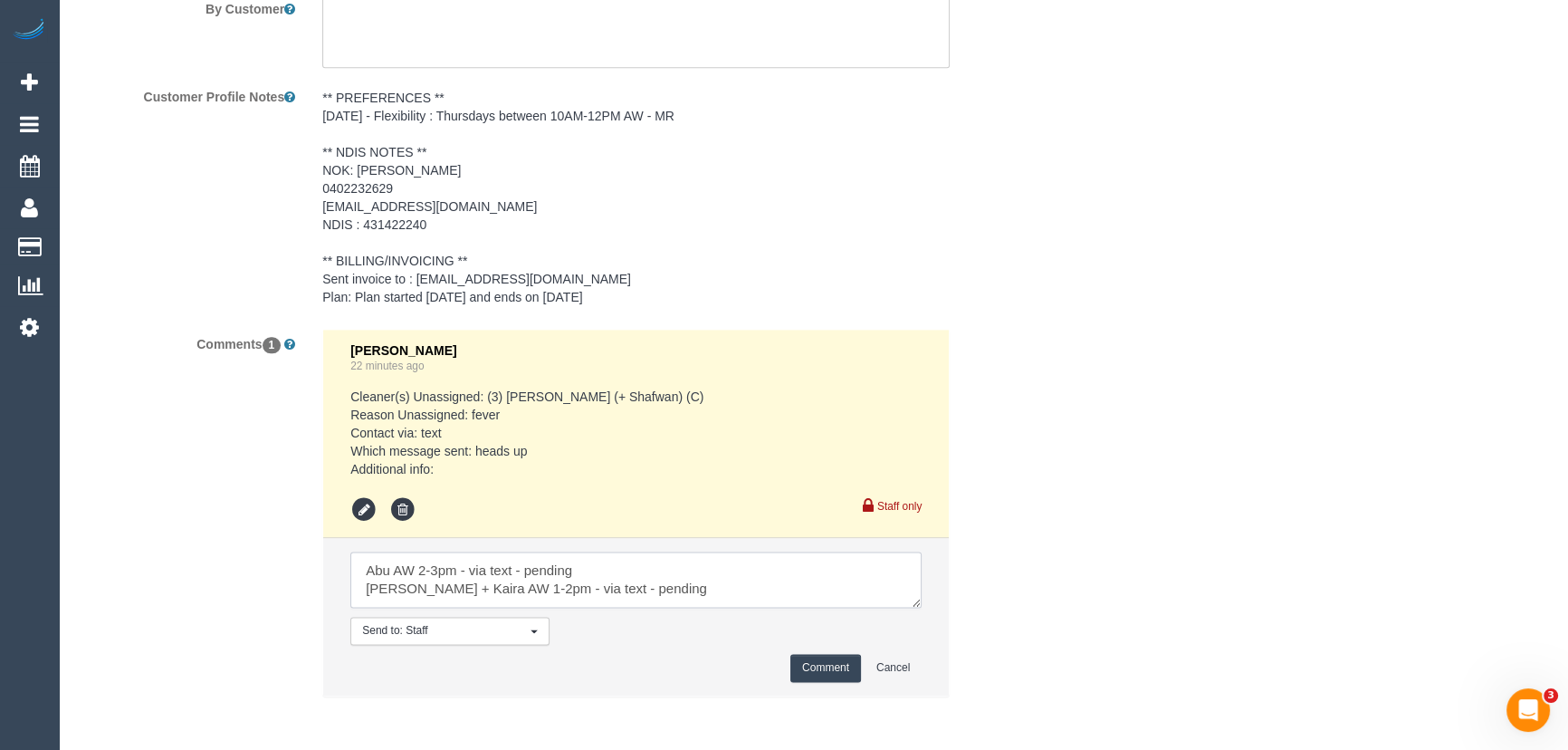
type textarea "Abu AW 2-3pm - via text - pending Denis + Kaira AW 1-2pm - via text - pending"
click at [801, 675] on button "Comment" at bounding box center [826, 667] width 71 height 28
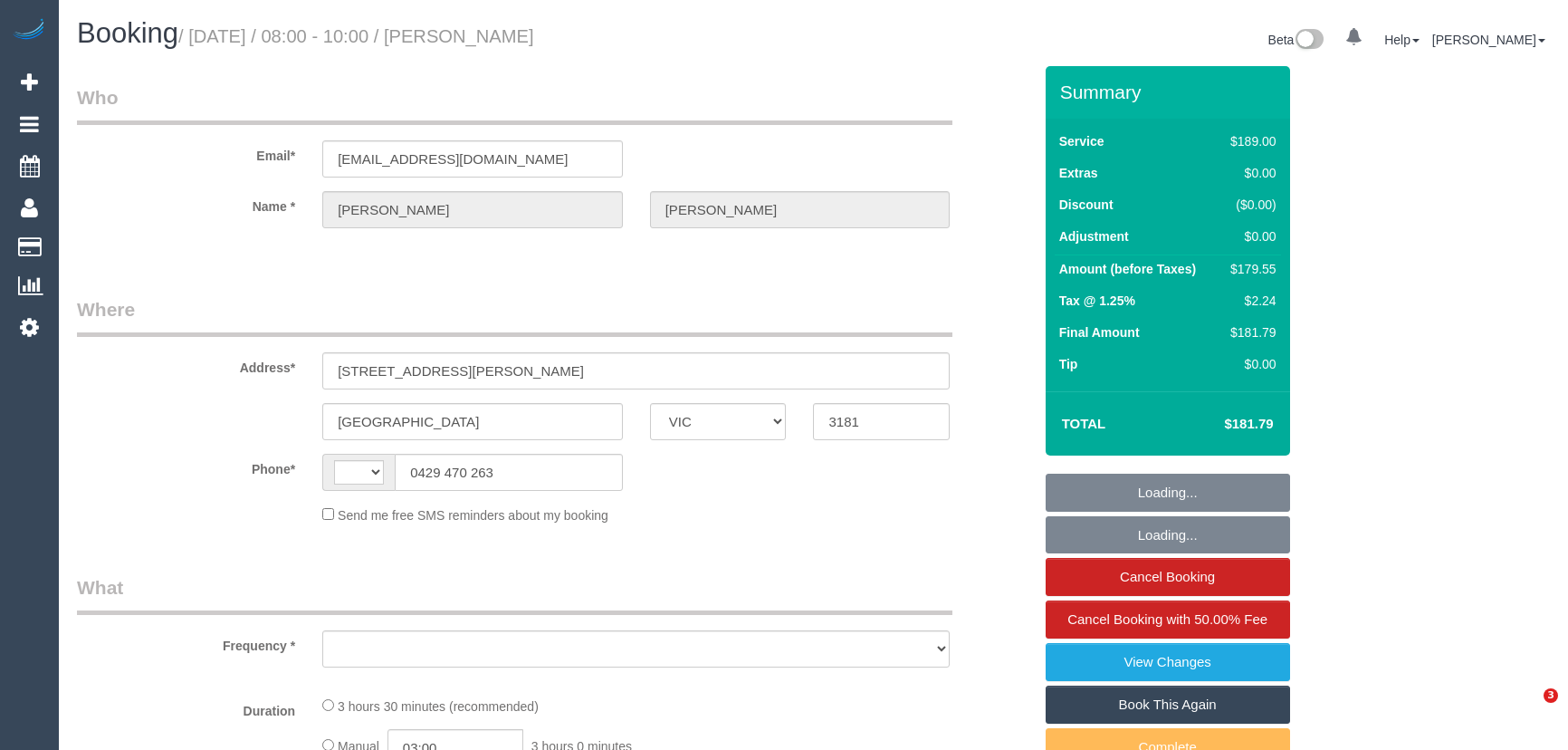
select select "VIC"
select select "string:AU"
select select "object:652"
select select "string:stripe-pm_1PMk062GScqysDRV9k7oLIJo"
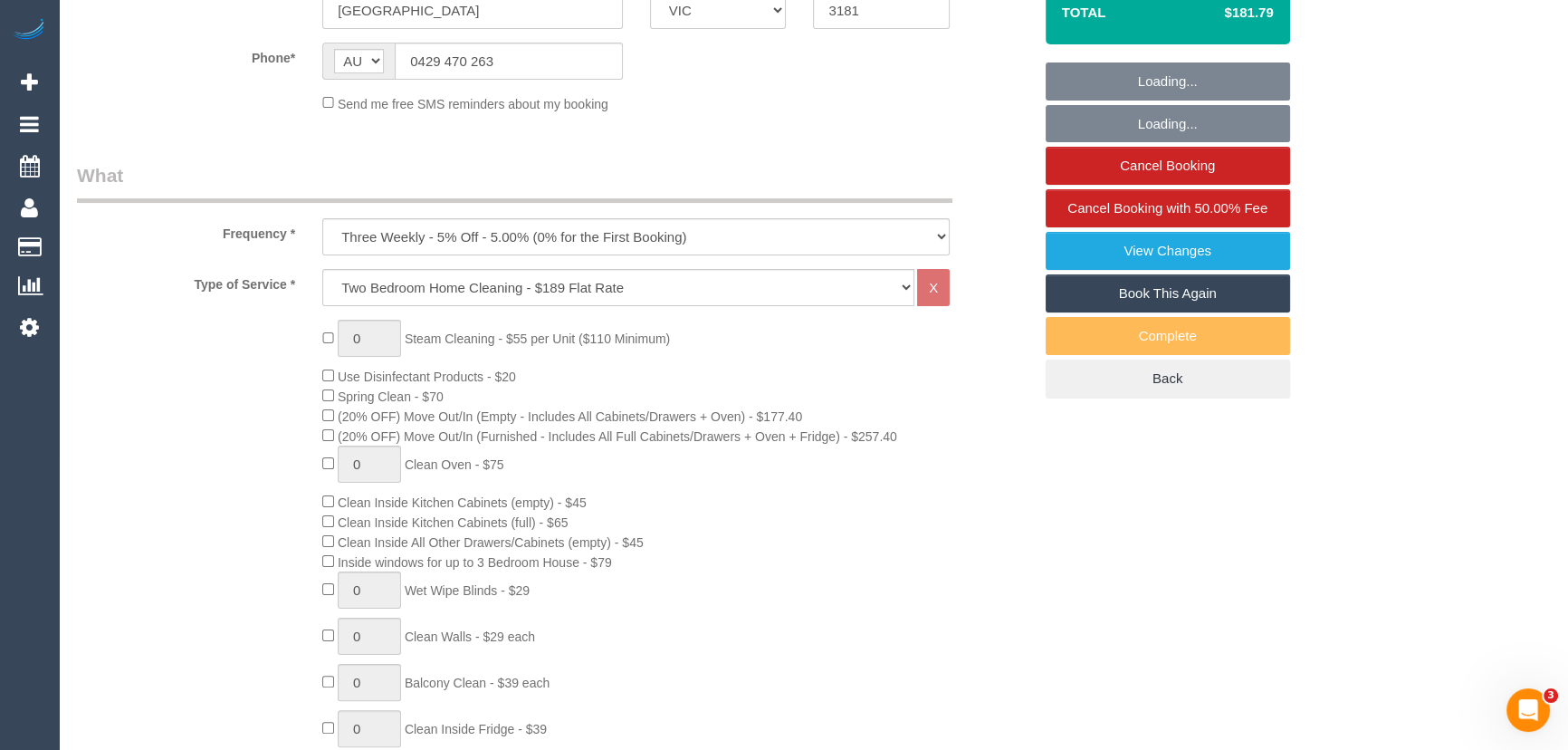
select select "number:29"
select select "number:14"
select select "number:19"
select select "number:22"
select select "number:33"
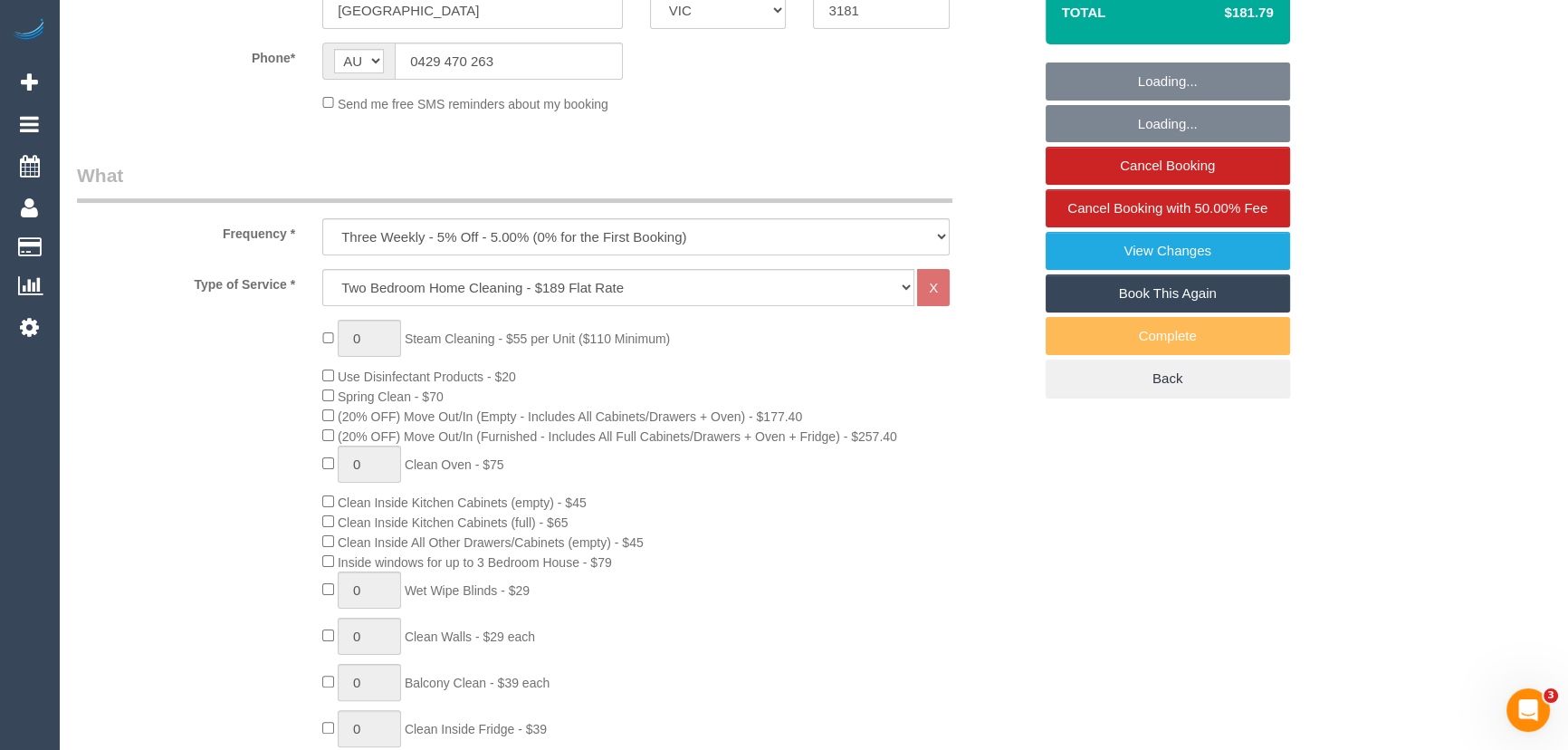
select select "number:11"
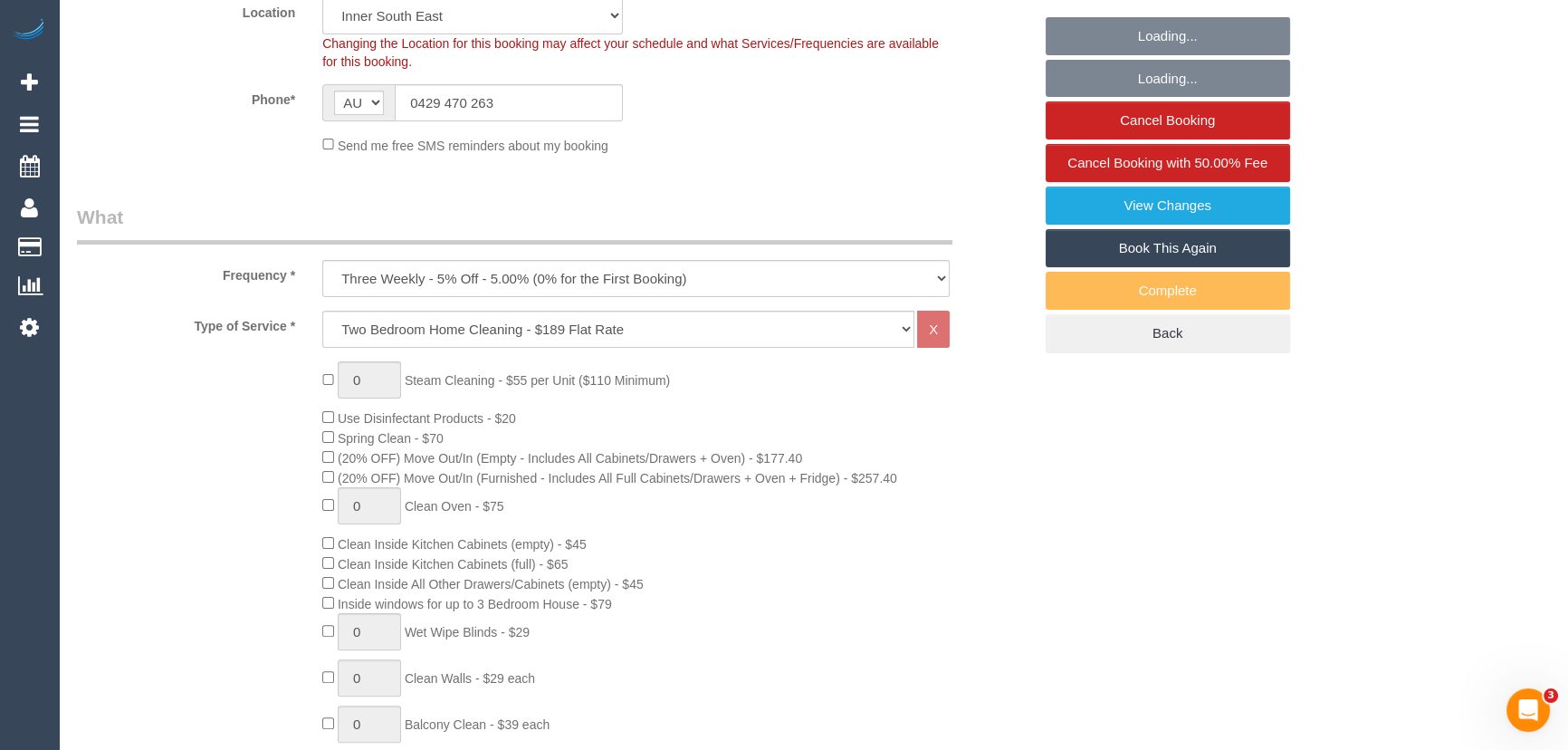
select select "object:1398"
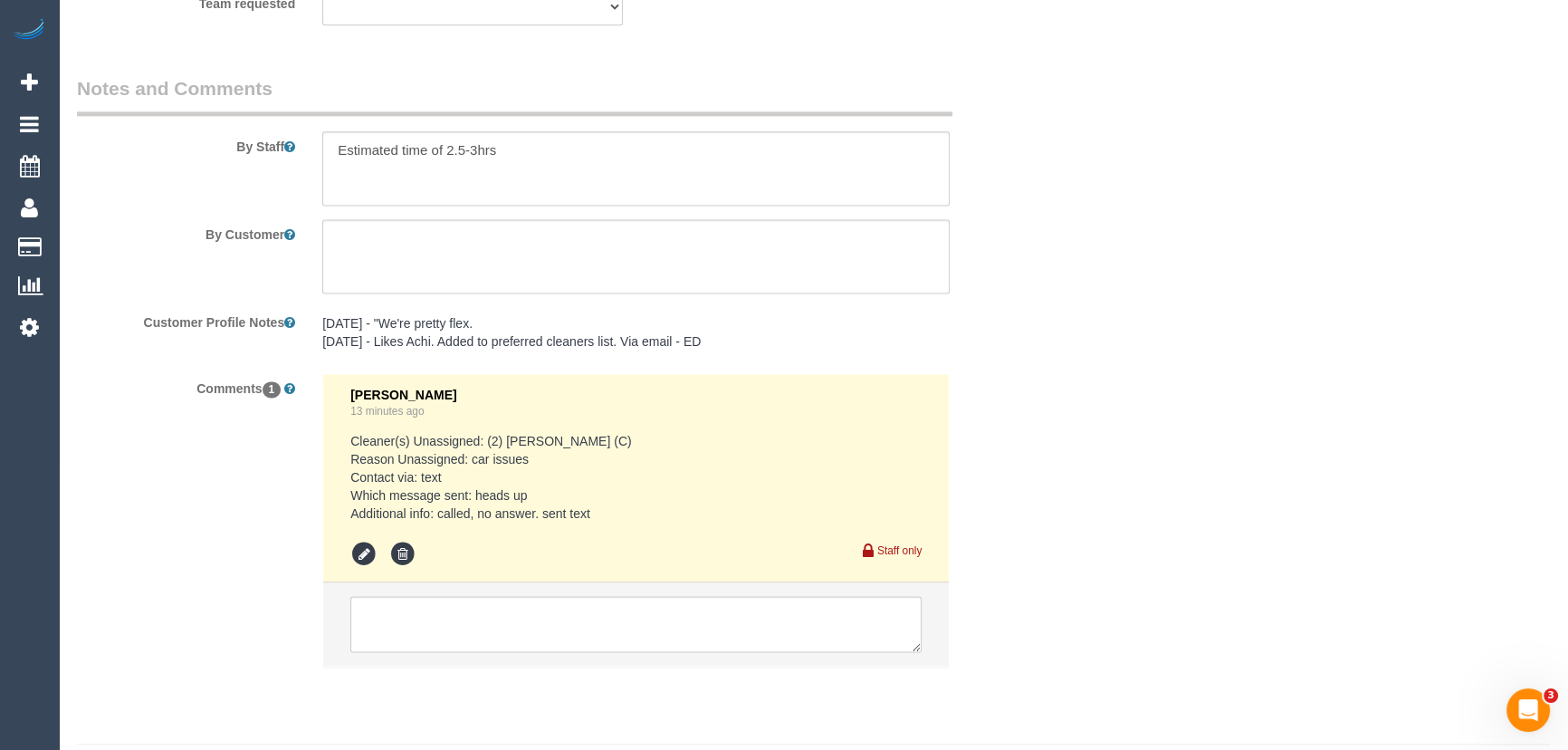
scroll to position [3096, 0]
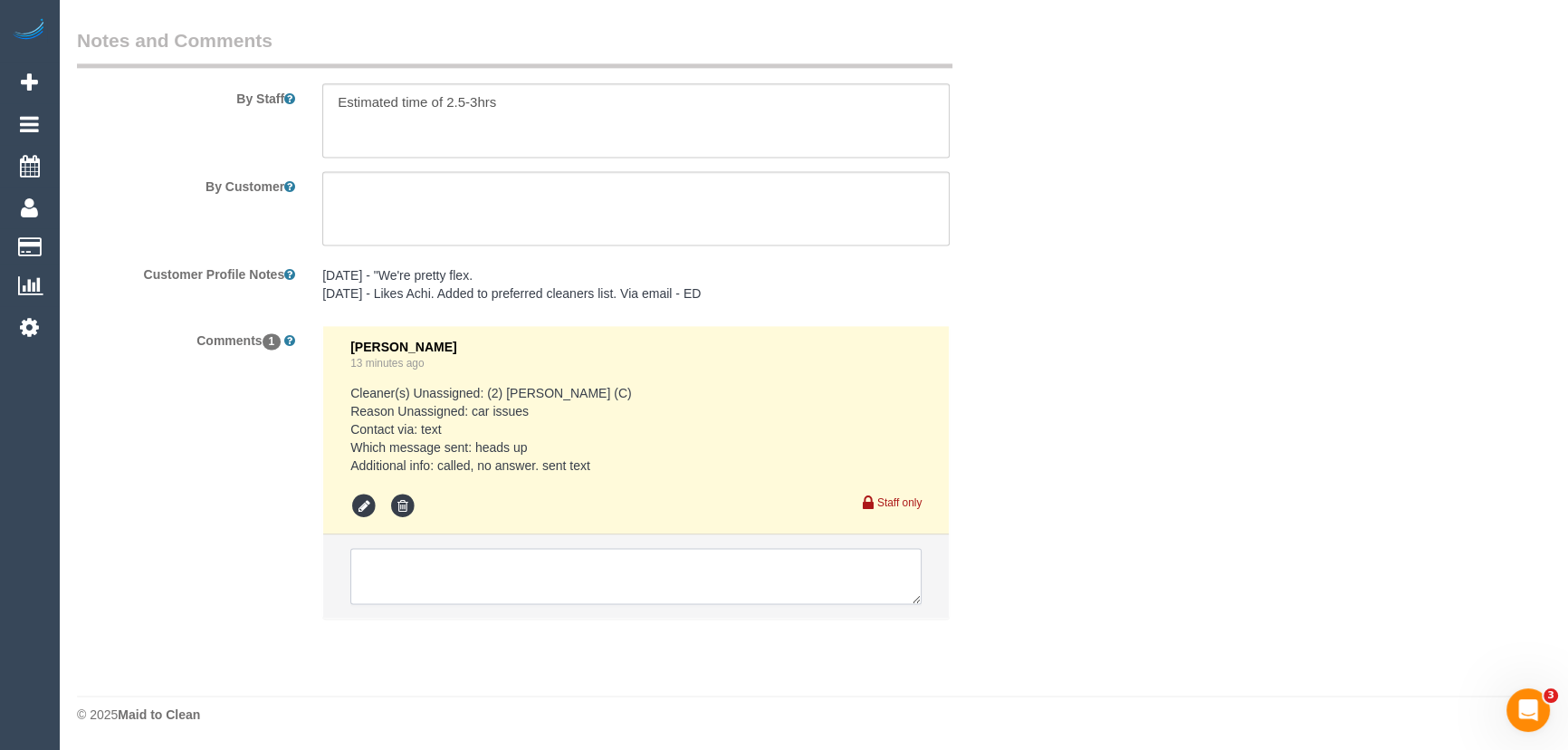
click at [402, 571] on textarea at bounding box center [635, 575] width 571 height 56
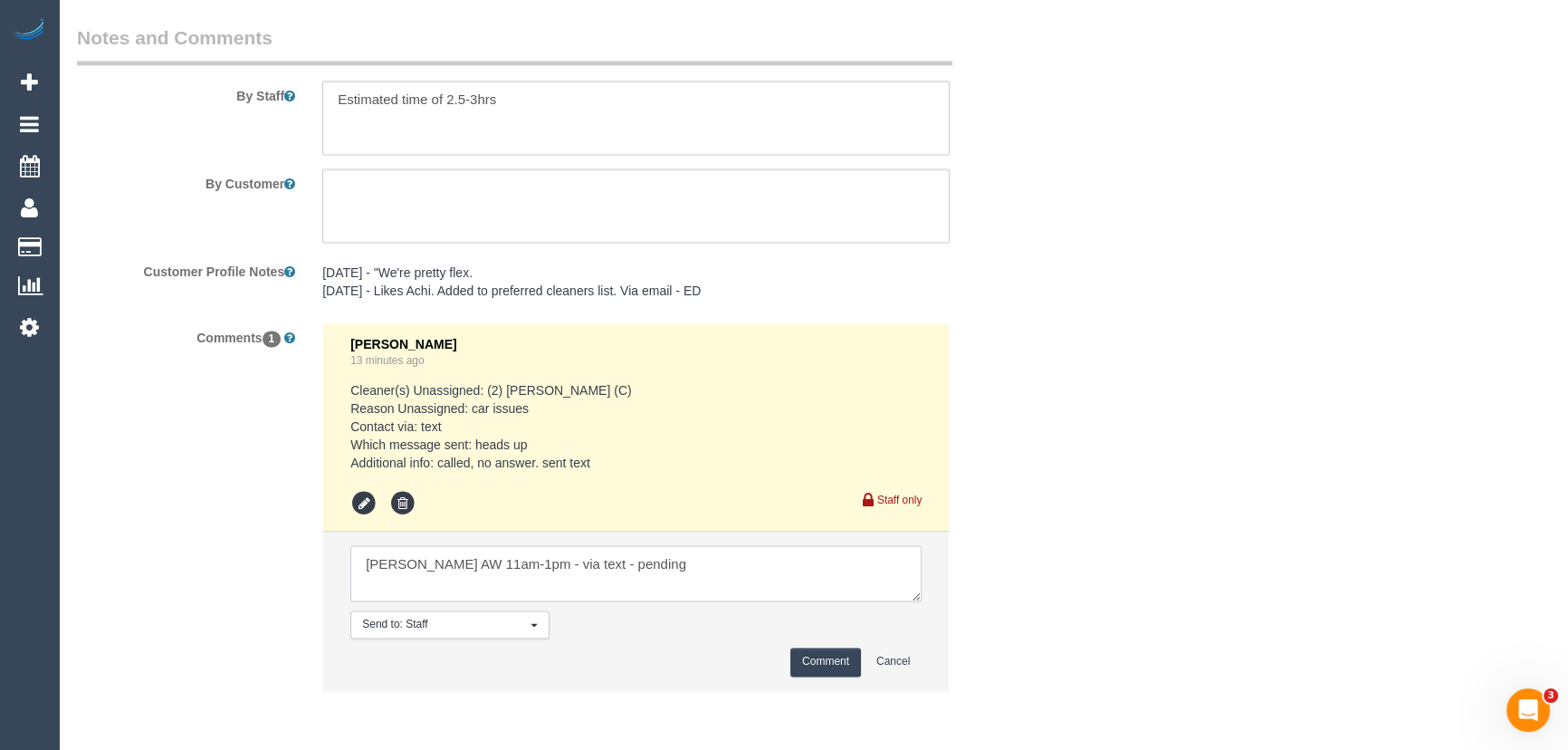
type textarea "Ken AW 11am-1pm - via text - pending"
click at [791, 664] on button "Comment" at bounding box center [826, 661] width 71 height 28
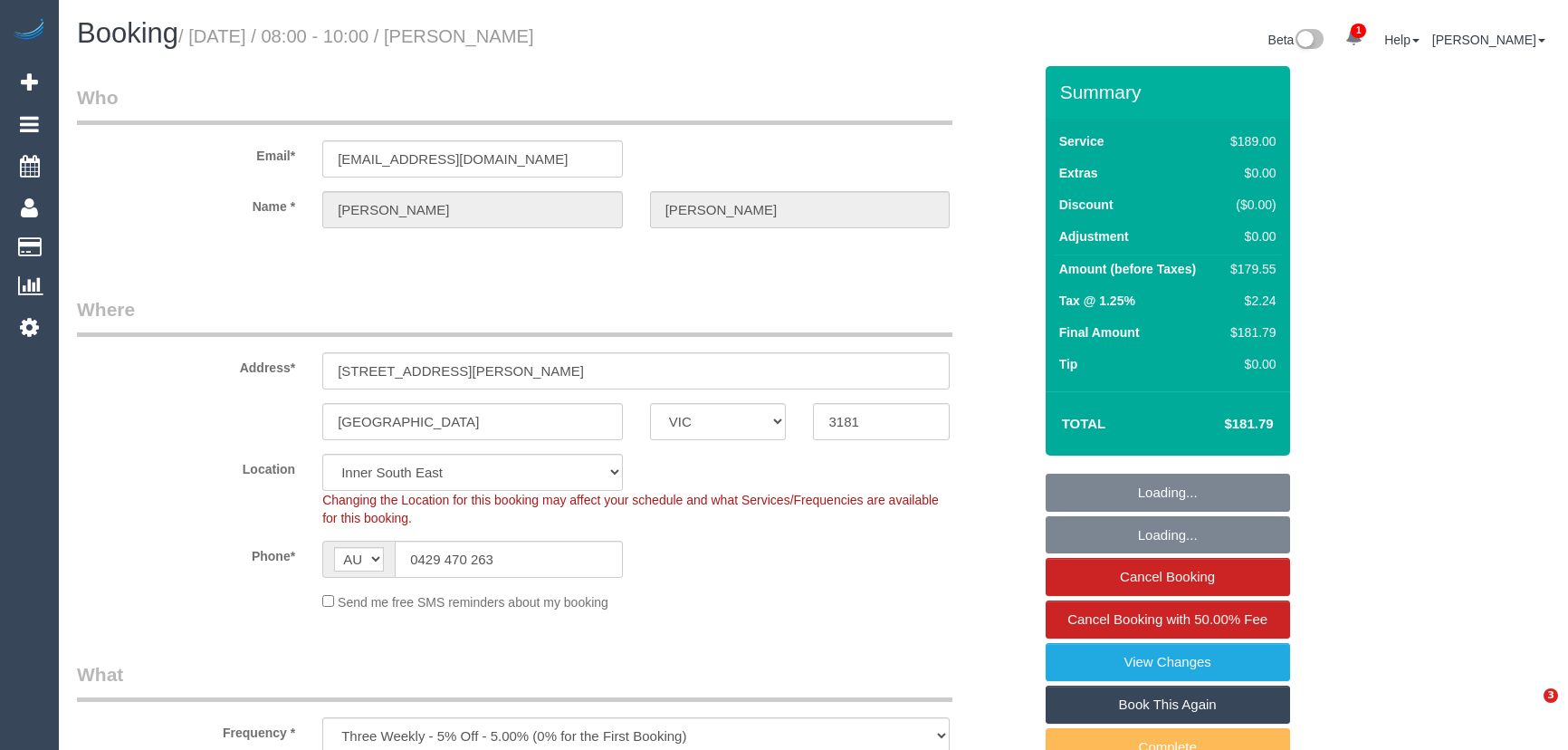
select select "VIC"
select select "object:727"
select select "string:stripe-pm_1PMk062GScqysDRV9k7oLIJo"
select select "number:29"
select select "number:14"
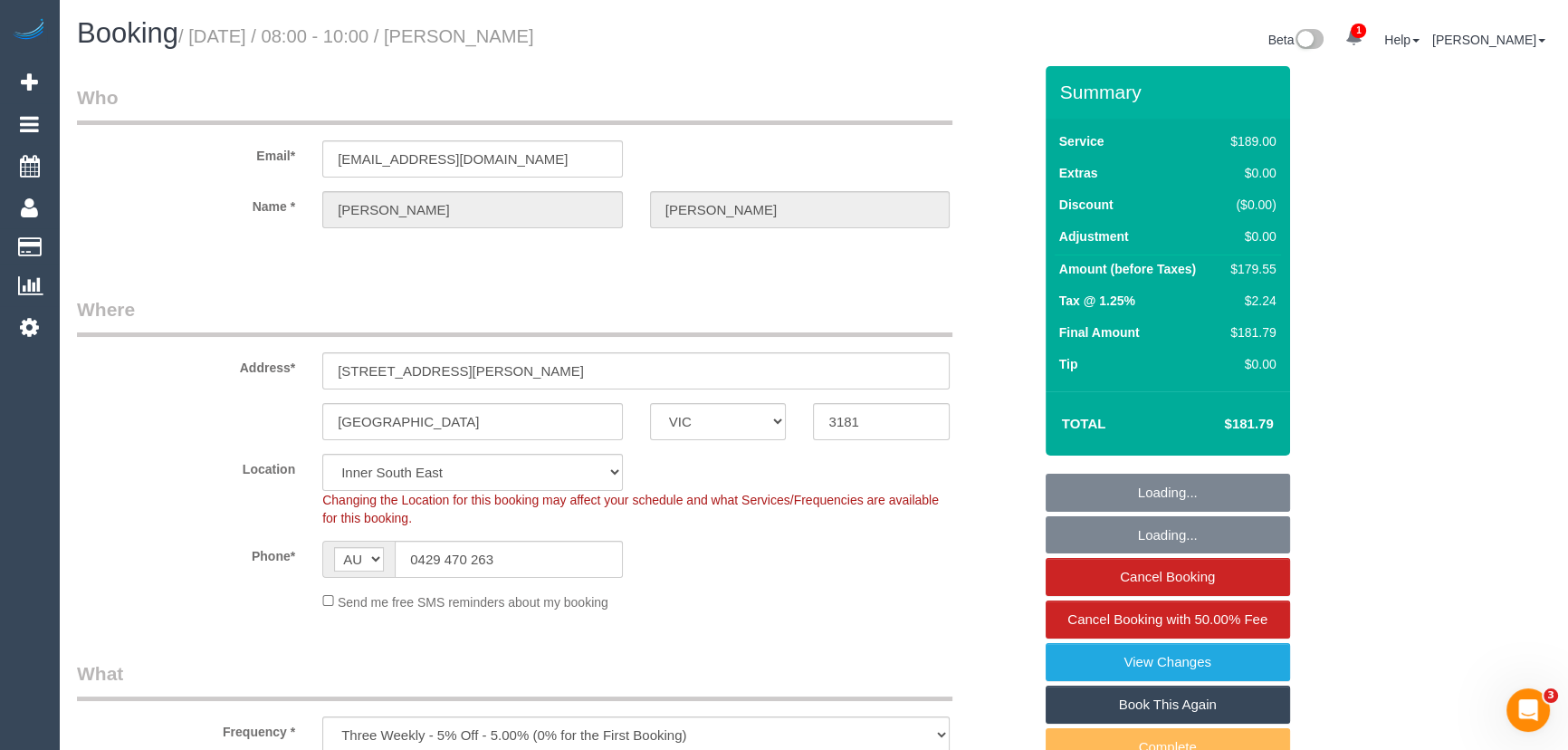
select select "number:19"
select select "number:22"
select select "number:33"
select select "number:11"
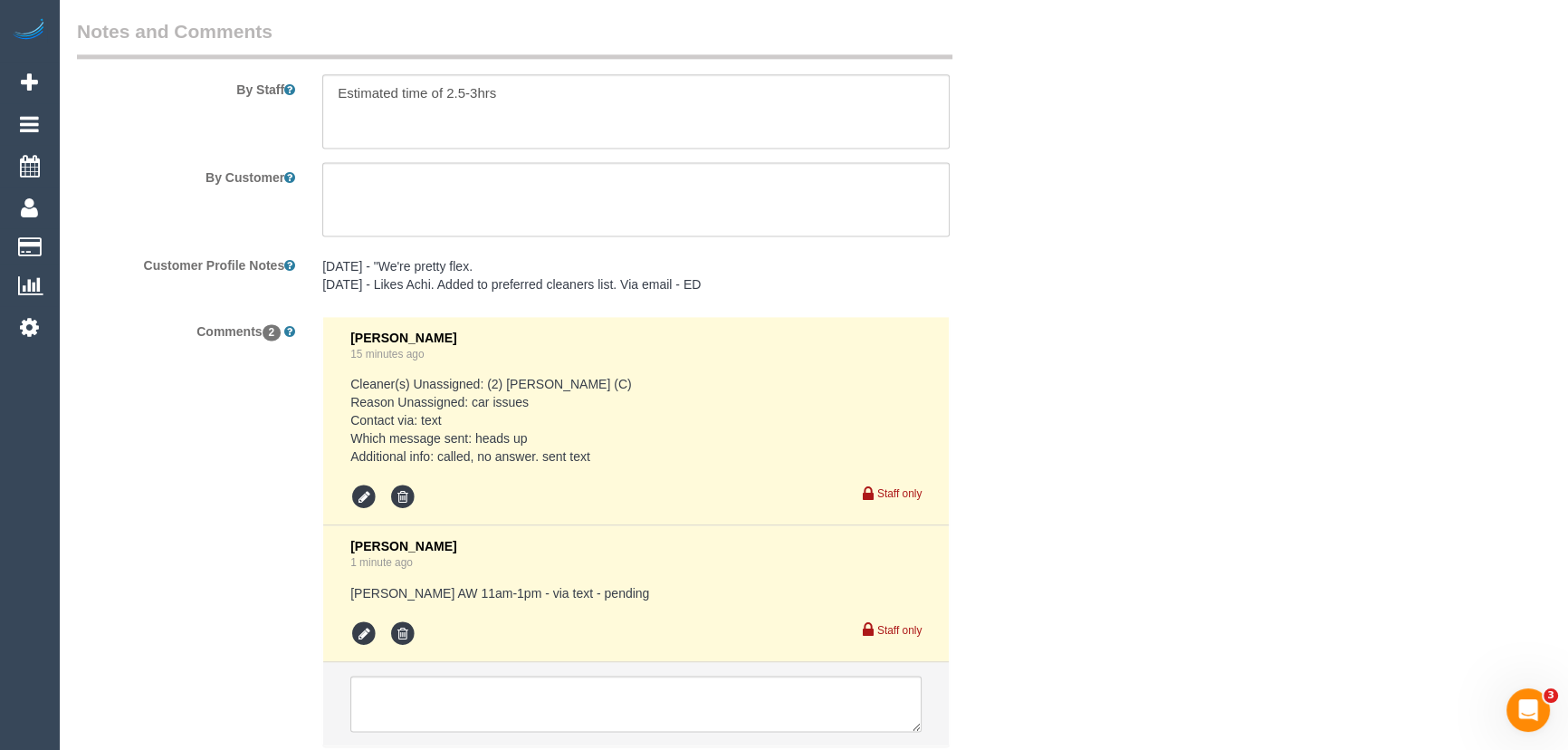
scroll to position [3233, 0]
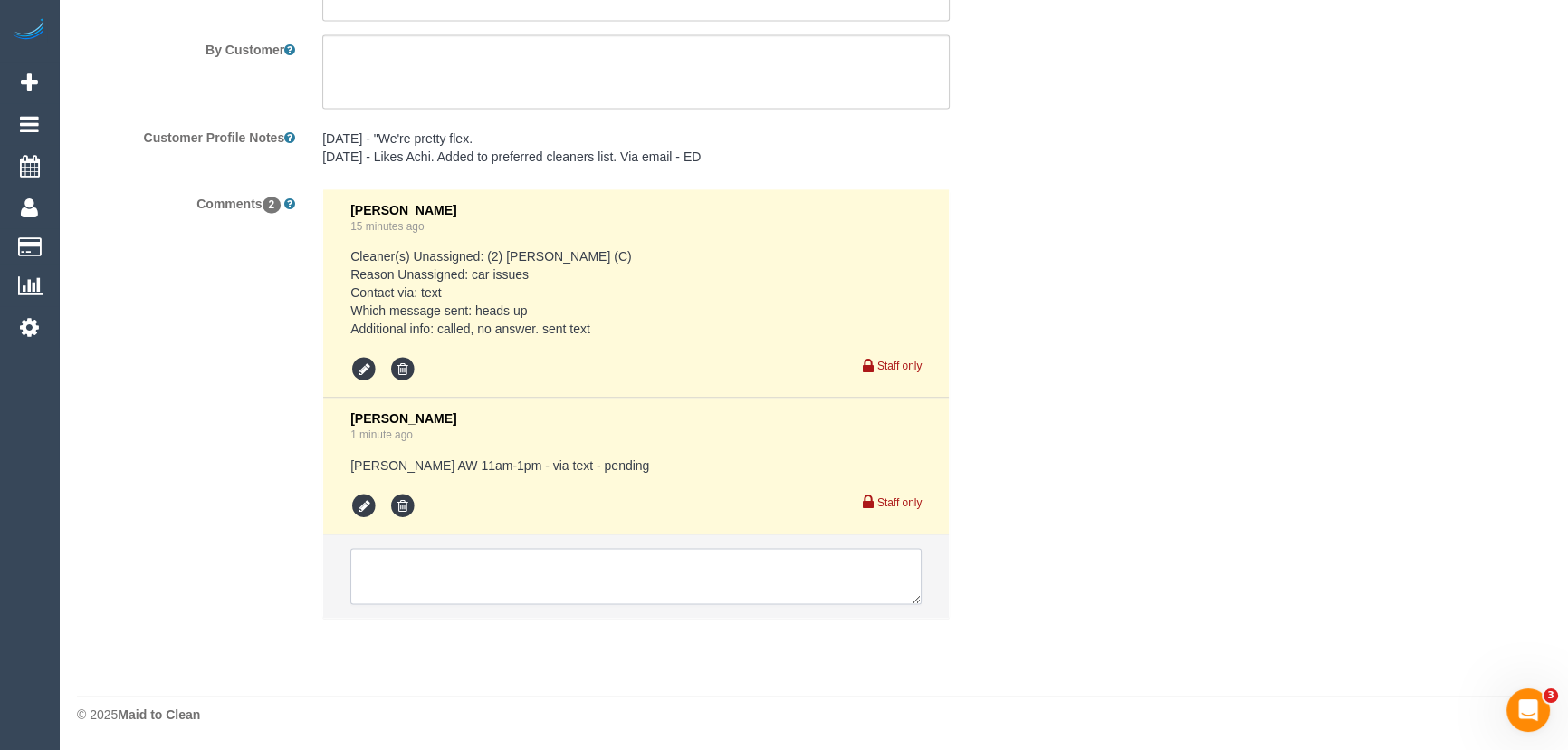
click at [461, 551] on textarea at bounding box center [635, 575] width 571 height 56
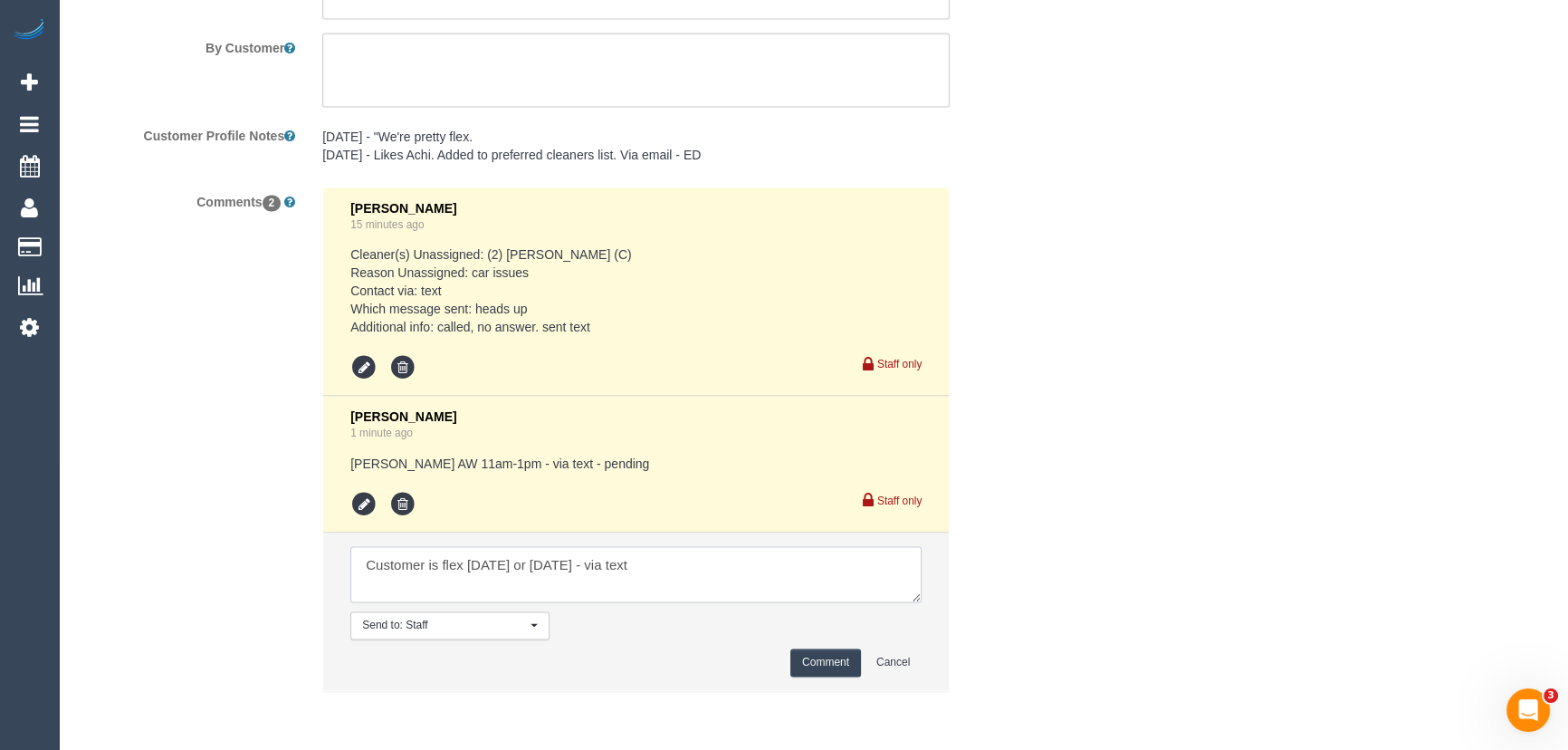
type textarea "Customer is flex [DATE] or [DATE] - via text"
click at [827, 666] on button "Comment" at bounding box center [826, 662] width 71 height 28
